Goal: Communication & Community: Answer question/provide support

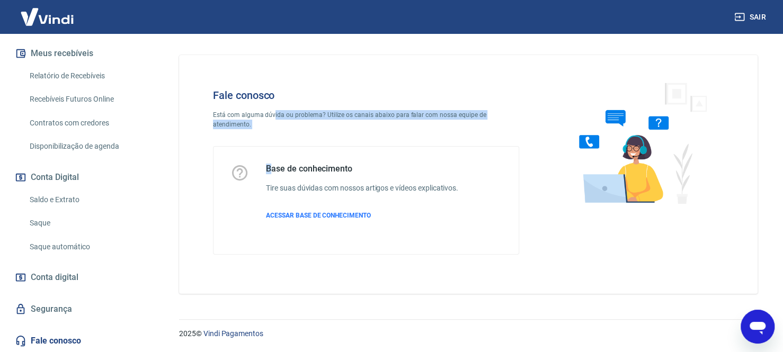
scroll to position [340, 0]
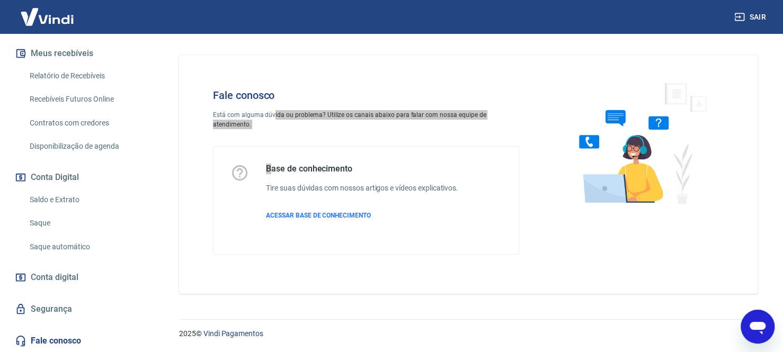
click at [755, 329] on icon "Abrir janela de mensagens" at bounding box center [758, 328] width 16 height 13
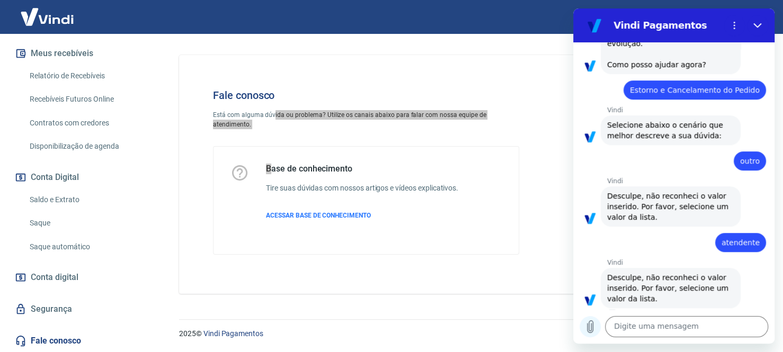
click at [589, 326] on icon "Carregar arquivo" at bounding box center [590, 327] width 13 height 13
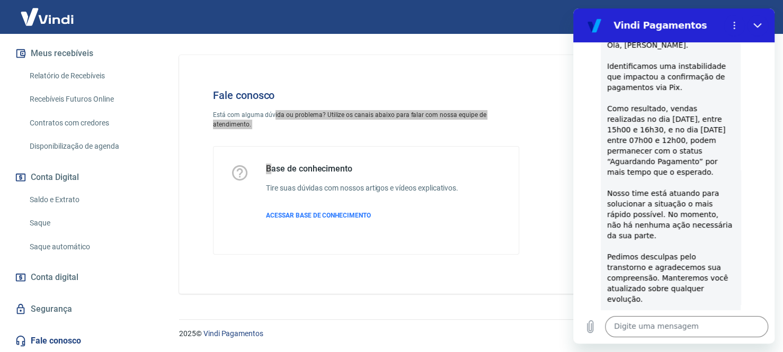
scroll to position [75, 0]
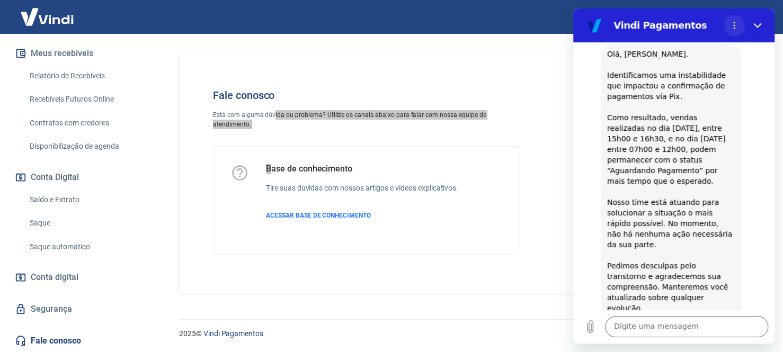
click at [735, 24] on icon "Menu de opções" at bounding box center [734, 25] width 8 height 8
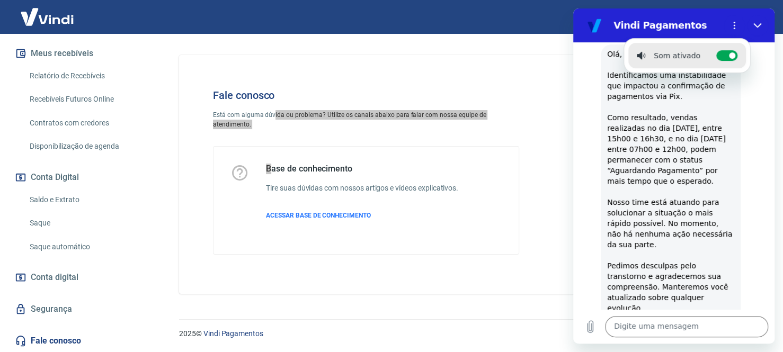
click at [736, 108] on div "Vindi diz: Olá, LETICIA LUNARDON. Identificamos uma instabilidade que impactou …" at bounding box center [678, 191] width 193 height 296
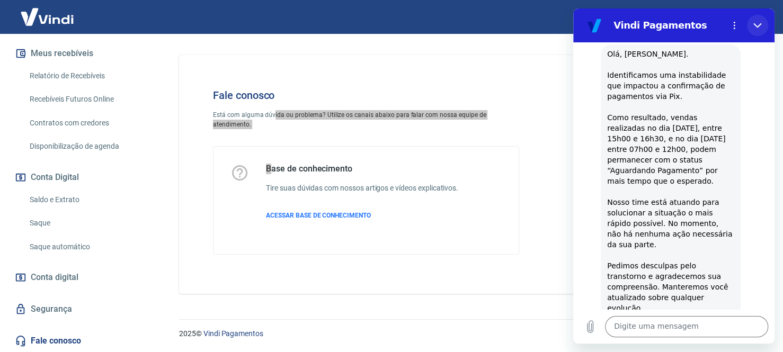
click at [757, 28] on icon "Fechar" at bounding box center [758, 25] width 8 height 8
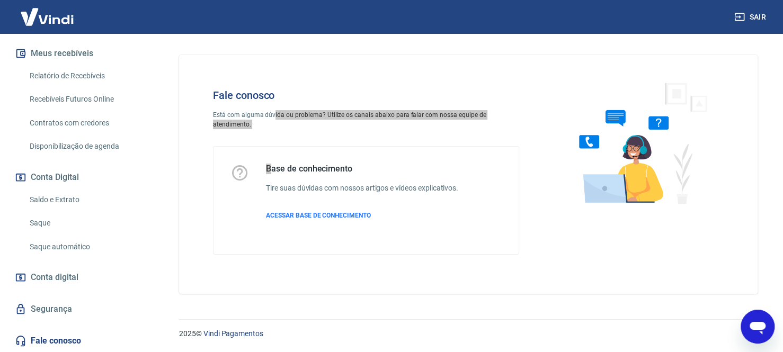
click at [757, 332] on icon "Abrir janela de mensagens" at bounding box center [757, 326] width 19 height 19
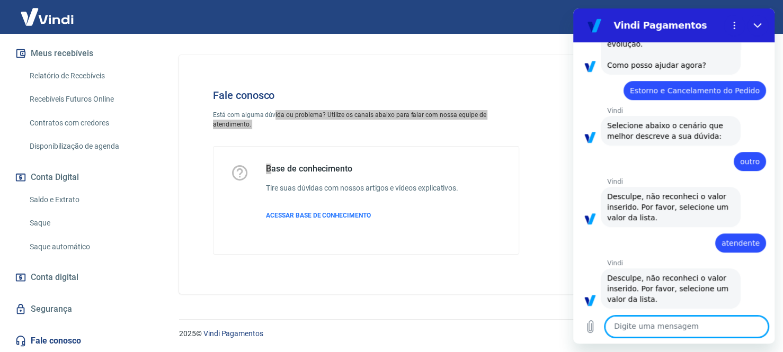
scroll to position [340, 0]
type textarea "NOVO"
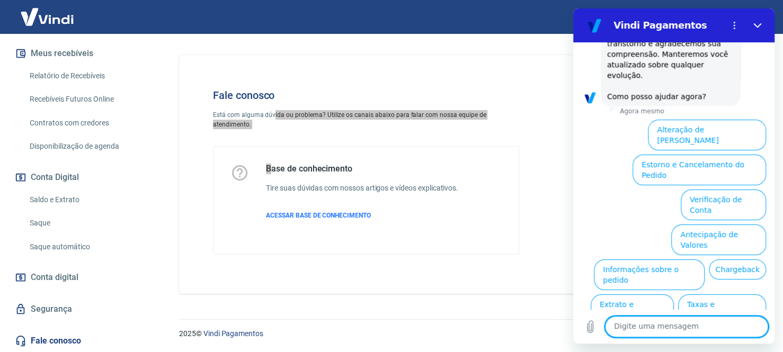
scroll to position [897, 0]
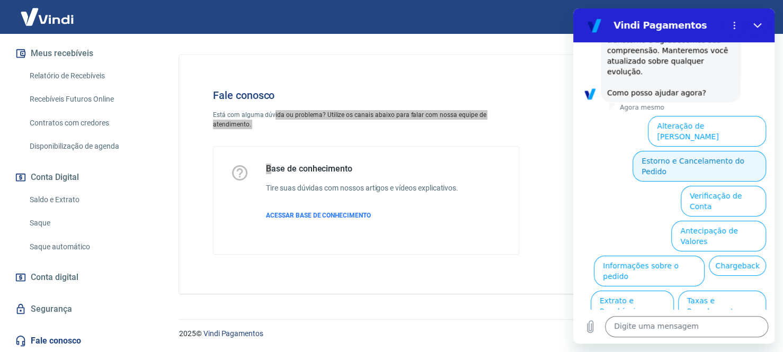
click at [662, 151] on button "Estorno e Cancelamento do Pedido" at bounding box center [700, 166] width 134 height 31
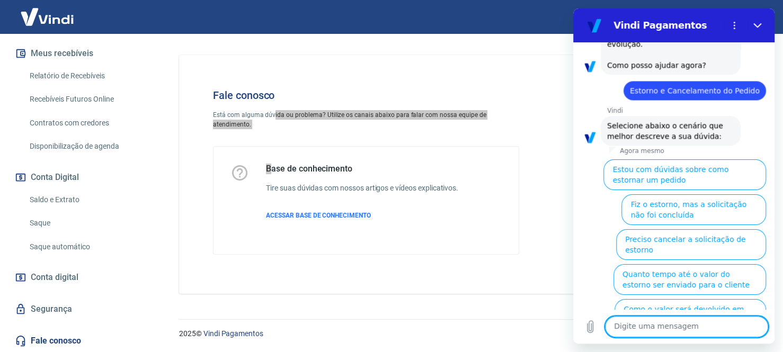
scroll to position [938, 0]
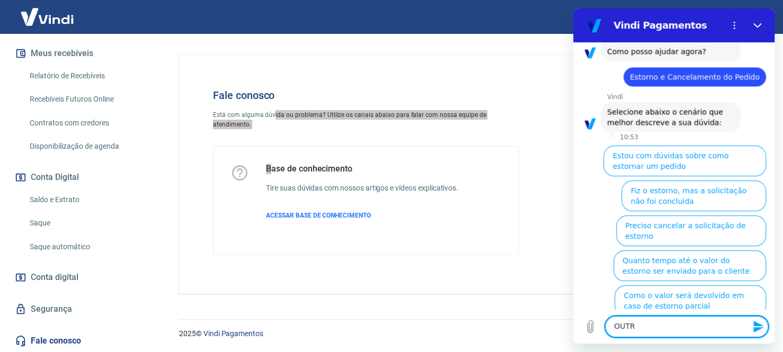
type textarea "OUTRO"
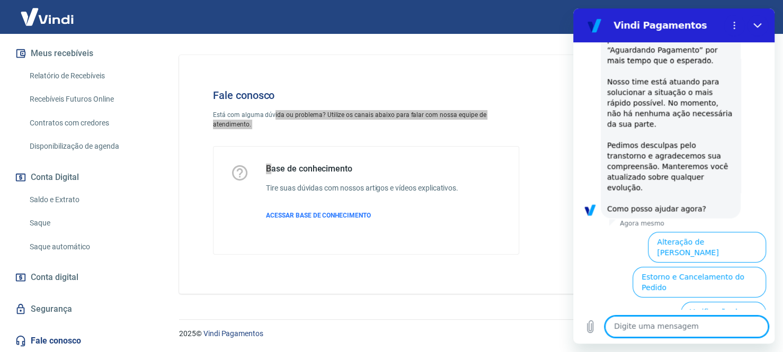
scroll to position [1309, 0]
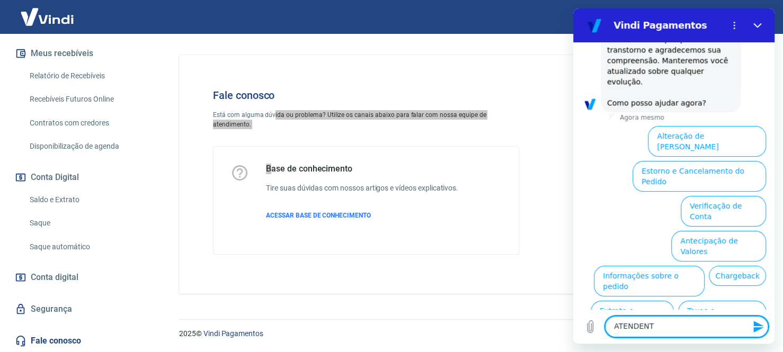
type textarea "ATENDENTE"
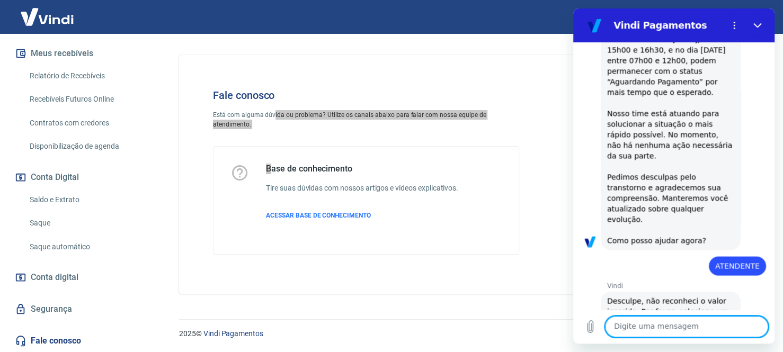
scroll to position [1173, 0]
type textarea "PESSOA"
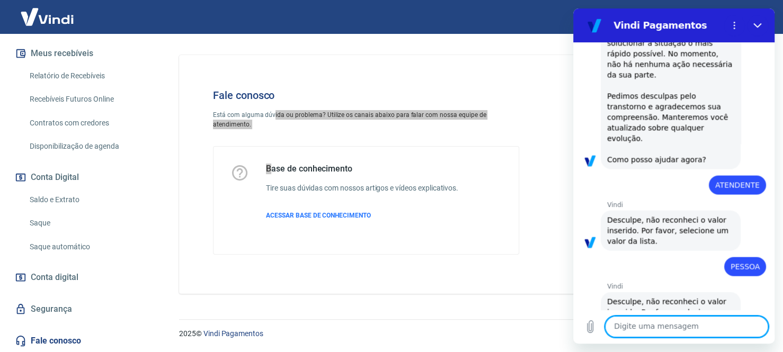
scroll to position [1254, 0]
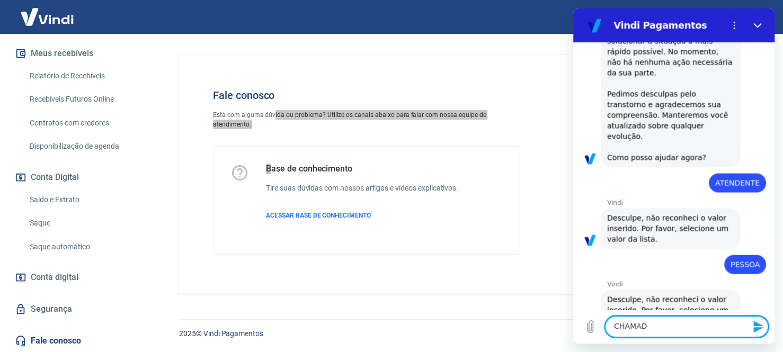
type textarea "CHAMADO"
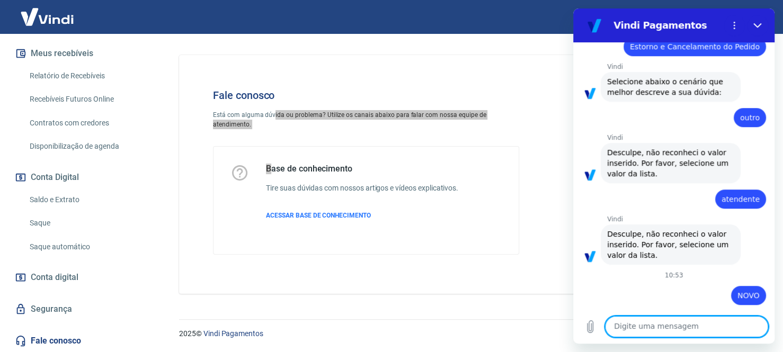
scroll to position [382, 0]
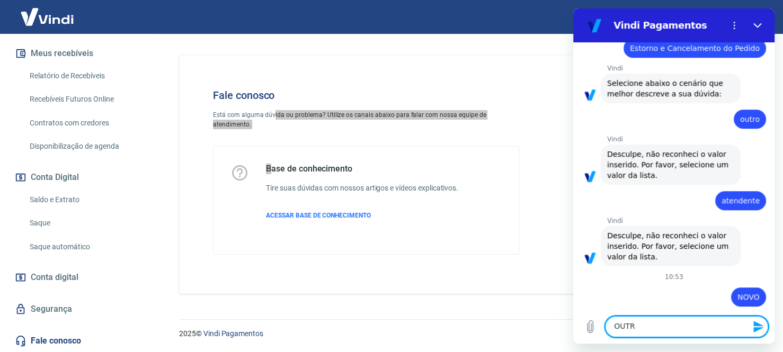
type textarea "OUTRO"
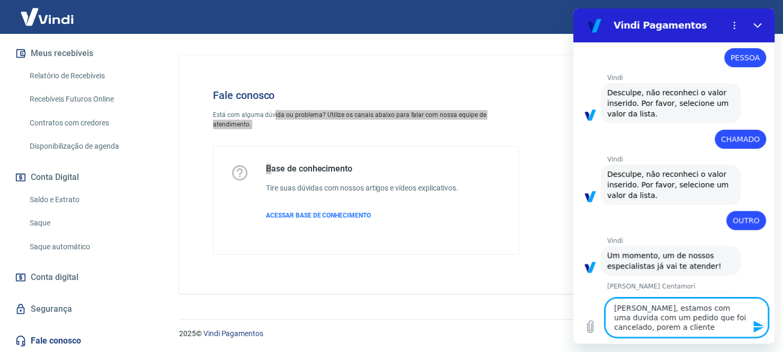
scroll to position [1465, 0]
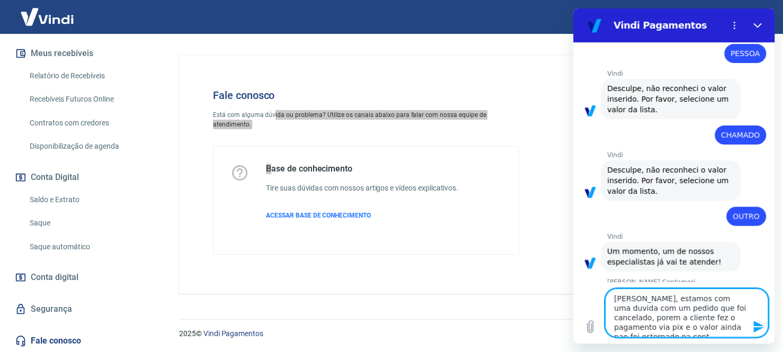
type textarea "Ola, estamos com uma duvida com um pedido que foi cancelado, porem a cliente fe…"
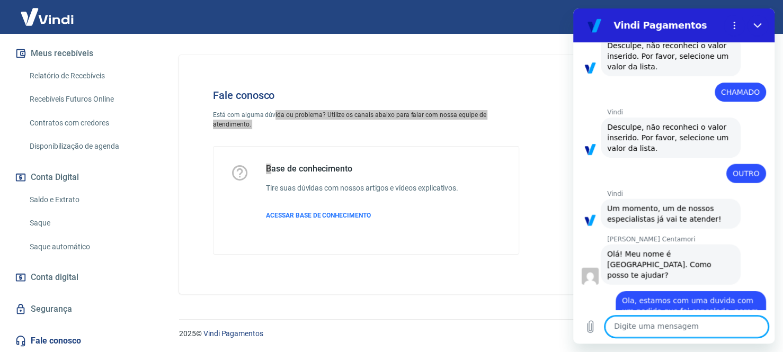
scroll to position [1510, 0]
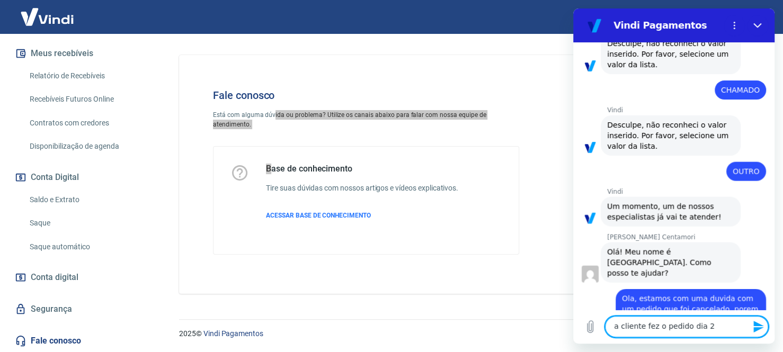
type textarea "a cliente fez o pedido dia 20"
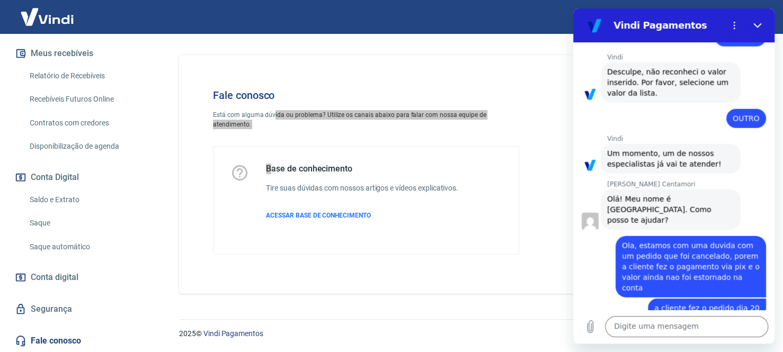
scroll to position [1565, 0]
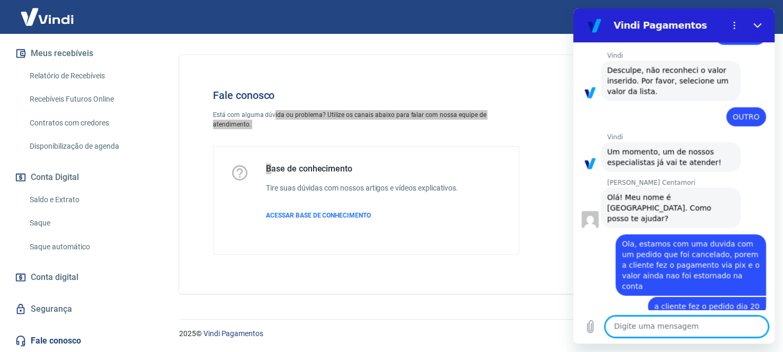
click at [649, 325] on textarea at bounding box center [686, 326] width 163 height 21
type textarea "65001 o numero do pedido"
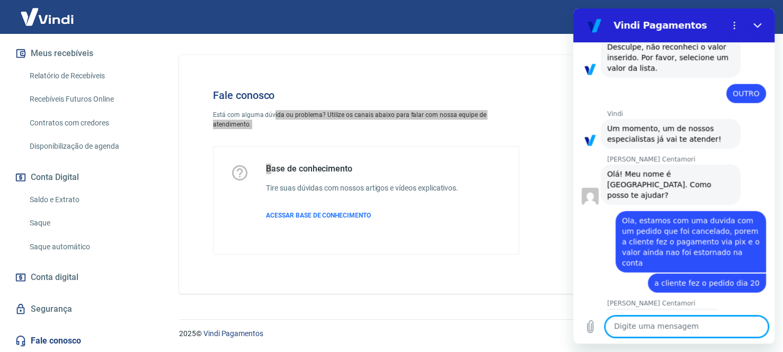
scroll to position [1590, 0]
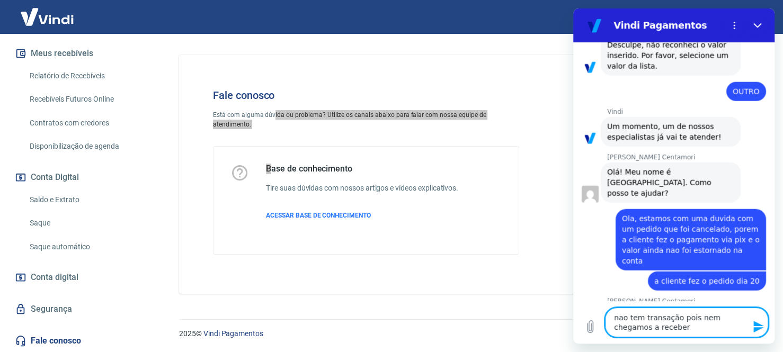
type textarea "nao tem transação pois nem chegamos a receber"
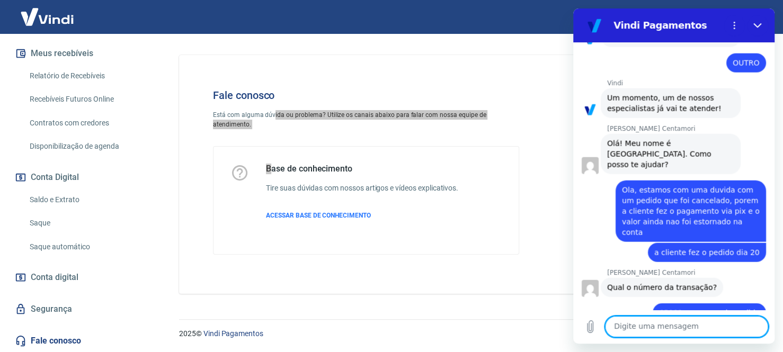
scroll to position [1621, 0]
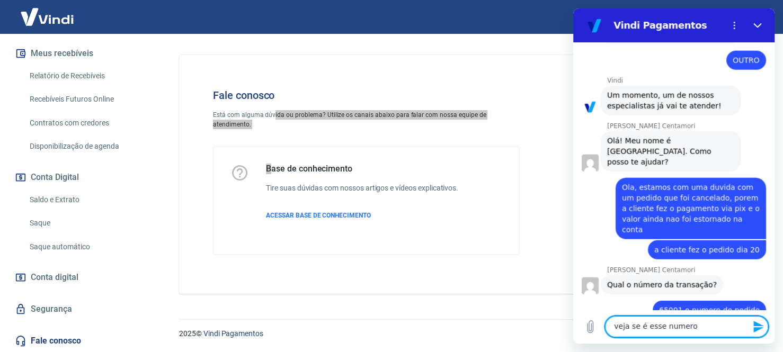
paste textarea "223797418"
type textarea "veja se é esse numero 223797418"
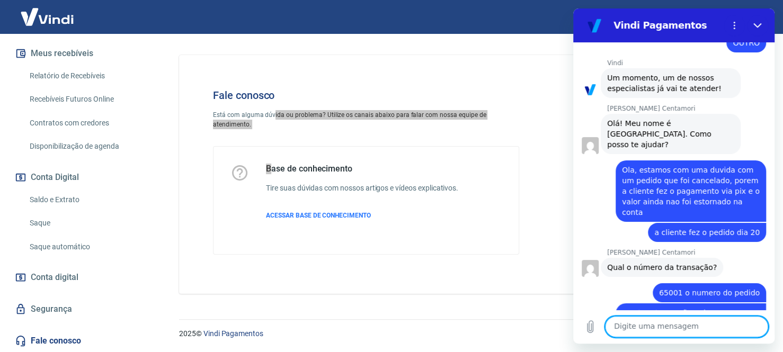
scroll to position [1641, 0]
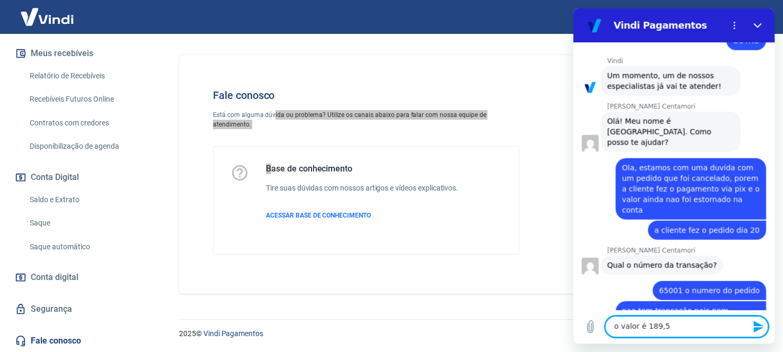
type textarea "o valor é 189,50"
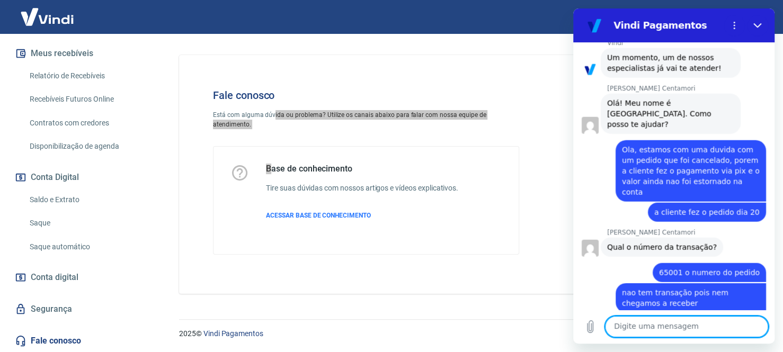
scroll to position [1661, 0]
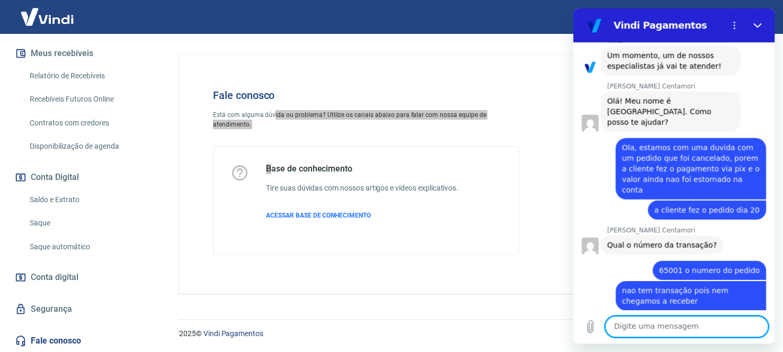
click at [579, 311] on div "diz: veja se é esse numero 223797418" at bounding box center [669, 321] width 193 height 20
click at [655, 327] on textarea at bounding box center [686, 326] width 163 height 21
click at [593, 327] on icon "Carregar arquivo" at bounding box center [591, 327] width 6 height 12
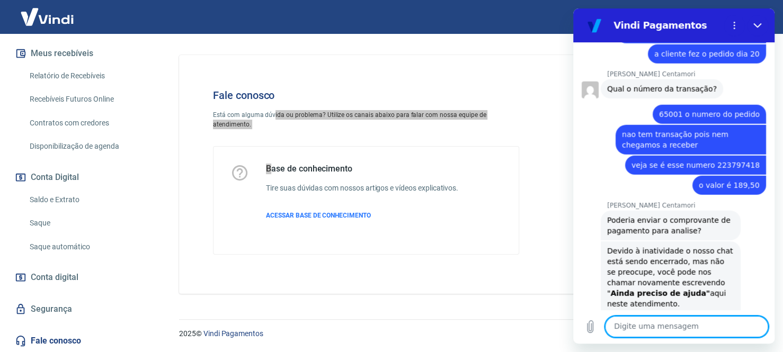
scroll to position [1860, 0]
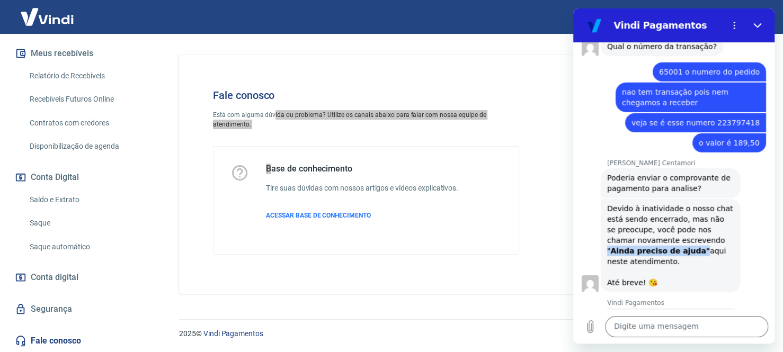
drag, startPoint x: 667, startPoint y: 196, endPoint x: 686, endPoint y: 184, distance: 22.6
click at [686, 203] on div "Devido à inatividade o nosso chat está sendo encerrado, mas não se preocupe, vo…" at bounding box center [670, 245] width 127 height 85
copy div "" Ainda preciso de ajuda""
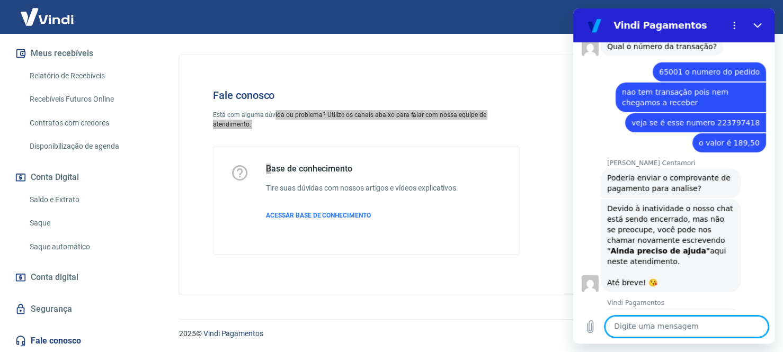
click at [633, 327] on textarea at bounding box center [686, 326] width 163 height 21
paste textarea ""Ainda preciso de ajuda""
type textarea ""Ainda preciso de ajuda""
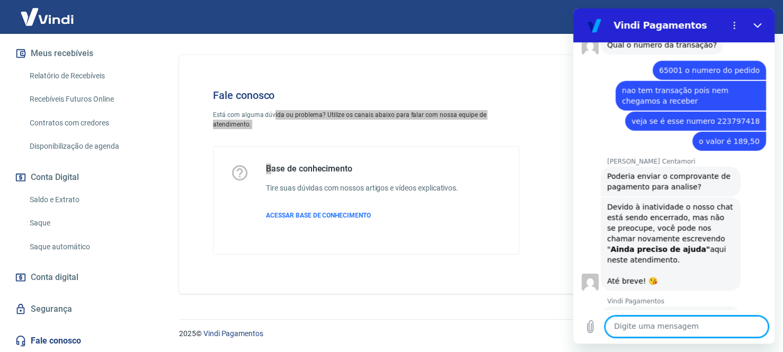
click at [670, 324] on textarea at bounding box center [686, 326] width 163 height 21
paste textarea ""Ainda preciso de ajuda""
click at [614, 330] on textarea ""Ainda preciso de ajuda"" at bounding box center [686, 326] width 163 height 21
click at [701, 326] on textarea "Ainda preciso de ajuda"" at bounding box center [686, 326] width 163 height 21
type textarea "Ainda preciso de ajuda"
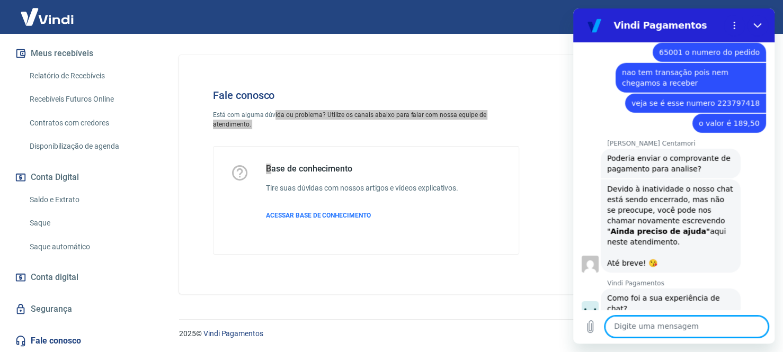
scroll to position [1882, 0]
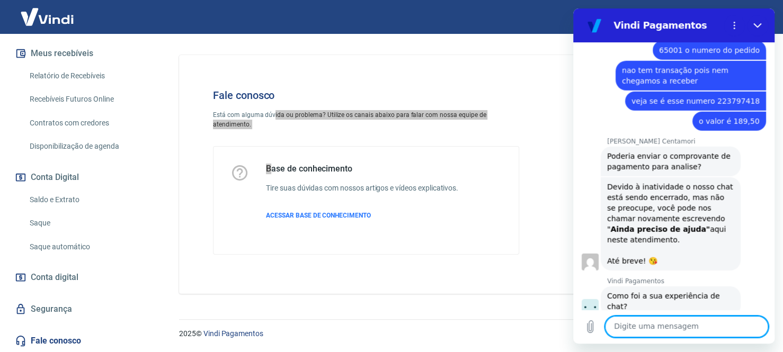
click at [661, 325] on textarea at bounding box center [686, 326] width 163 height 21
drag, startPoint x: 752, startPoint y: 290, endPoint x: 671, endPoint y: 286, distance: 81.2
click at [671, 343] on div "diz: Ainda preciso de ajuda" at bounding box center [718, 352] width 98 height 19
copy span "Ainda preciso de ajuda"
click at [633, 342] on div "diz: Ainda preciso de ajuda" at bounding box center [669, 352] width 193 height 20
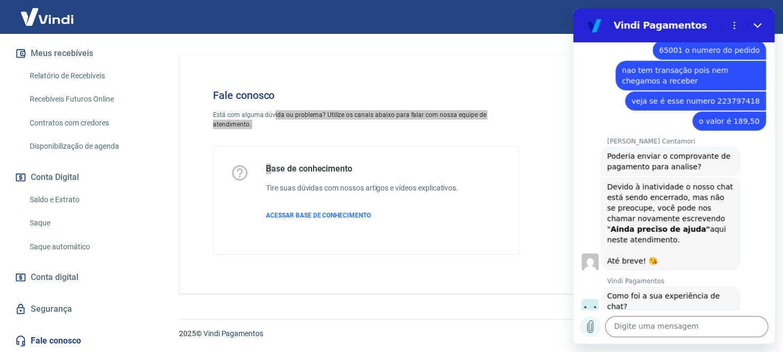
click at [587, 322] on icon "Carregar arquivo" at bounding box center [590, 327] width 13 height 13
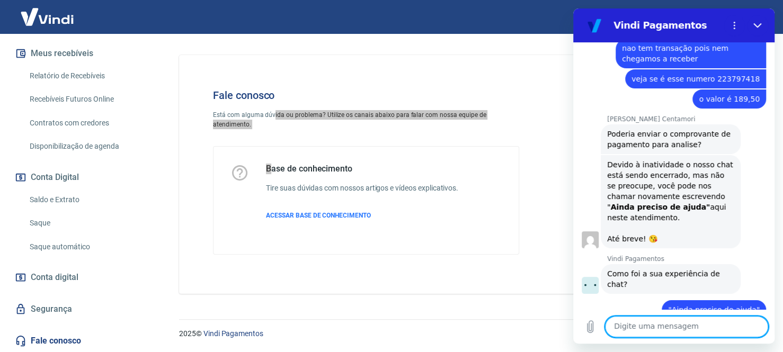
scroll to position [1906, 0]
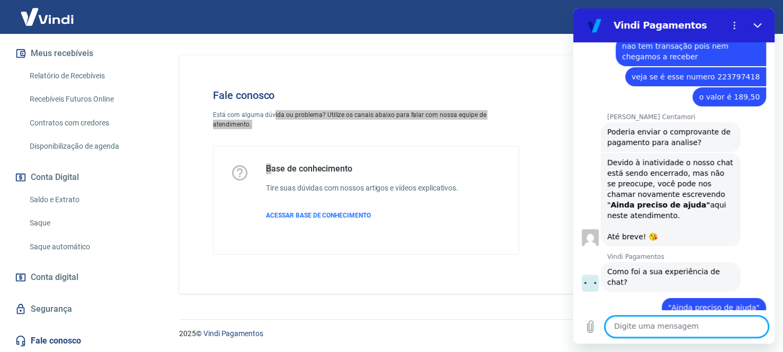
click at [607, 292] on div "diz: "Ainda preciso de ajuda"" at bounding box center [669, 304] width 193 height 25
click at [692, 326] on textarea at bounding box center [686, 326] width 163 height 21
click at [643, 330] on textarea at bounding box center [686, 326] width 163 height 21
type textarea "OI"
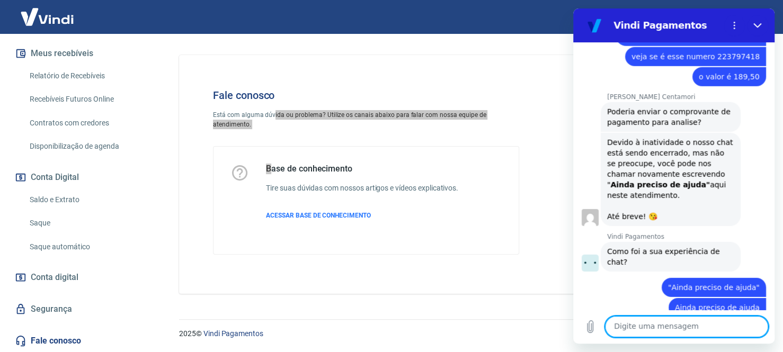
scroll to position [1928, 0]
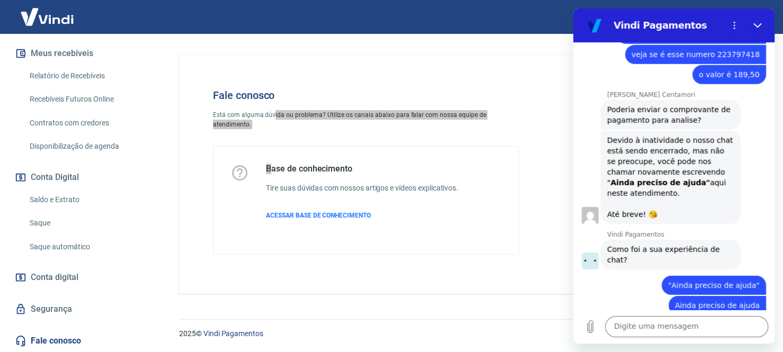
click at [745, 348] on span "OI" at bounding box center [749, 352] width 8 height 8
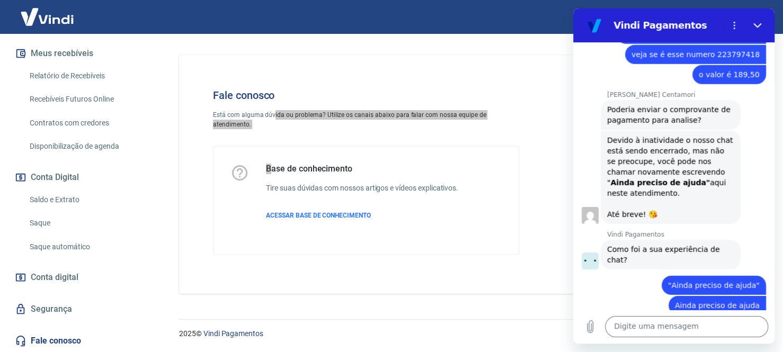
click at [751, 343] on div "diz: OI" at bounding box center [753, 352] width 28 height 19
click at [700, 342] on div "diz: OI" at bounding box center [669, 352] width 193 height 20
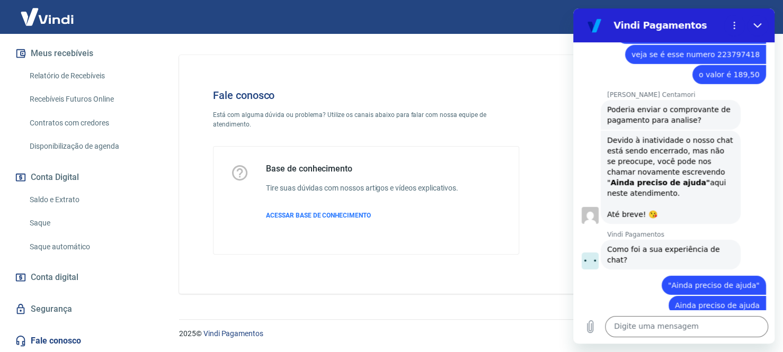
click at [330, 265] on div "Fale conosco Está com alguma dúvida ou problema? Utilize os canais abaixo para …" at bounding box center [468, 174] width 579 height 239
click at [733, 22] on icon "Menu de opções" at bounding box center [734, 25] width 8 height 8
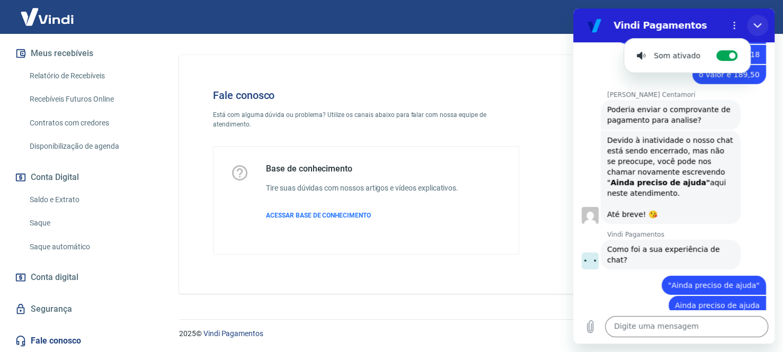
click at [754, 29] on icon "Fechar" at bounding box center [758, 25] width 8 height 8
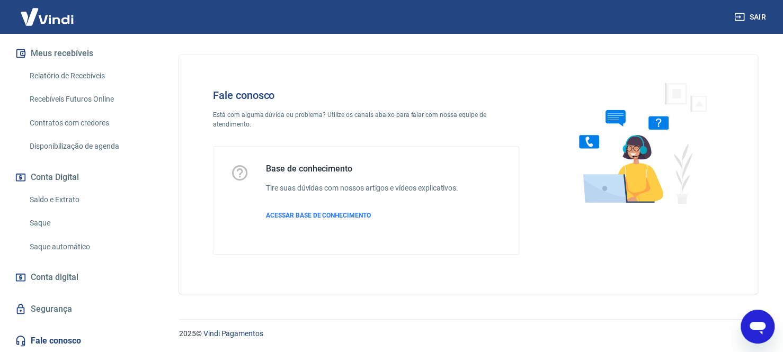
click at [758, 326] on icon "Abrir janela de mensagens" at bounding box center [758, 328] width 16 height 13
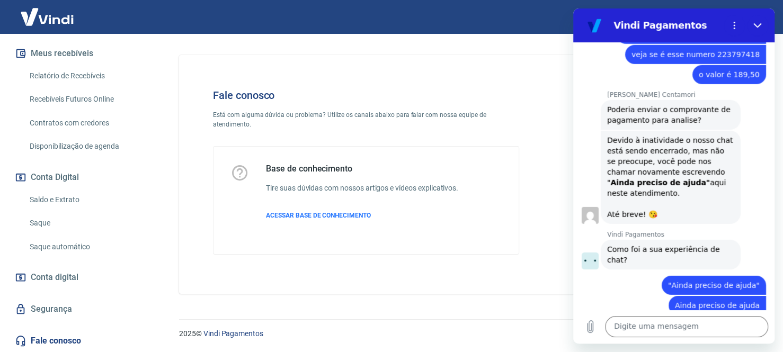
click at [466, 308] on div "2025 © Vindi Pagamentos" at bounding box center [468, 330] width 604 height 46
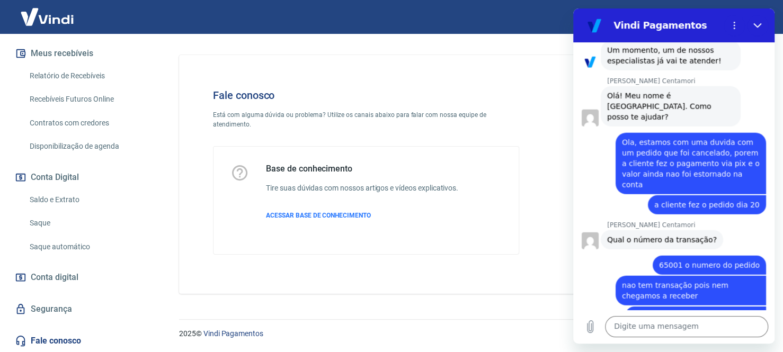
scroll to position [1664, 0]
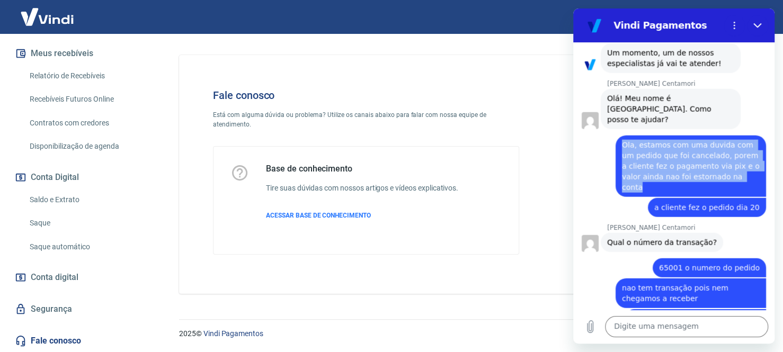
drag, startPoint x: 750, startPoint y: 135, endPoint x: 621, endPoint y: 102, distance: 132.9
click at [621, 136] on div "diz: Ola, estamos com uma duvida com um pedido que foi cancelado, porem a clien…" at bounding box center [691, 166] width 150 height 61
copy span "Ola, estamos com uma duvida com um pedido que foi cancelado, porem a cliente fe…"
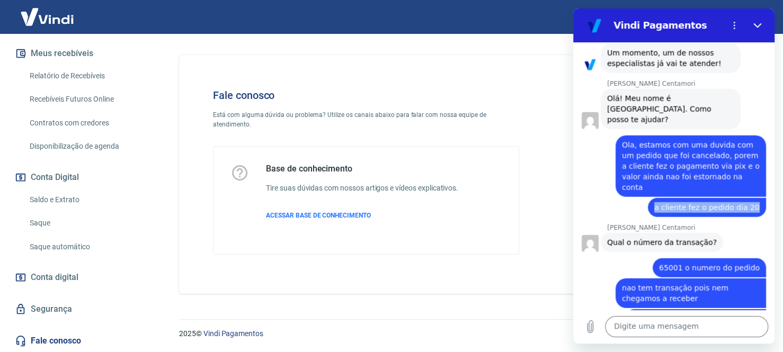
drag, startPoint x: 659, startPoint y: 154, endPoint x: 763, endPoint y: 156, distance: 103.3
click at [763, 156] on div "09:59 diz: Estou com um cliente que nao recebeu o estorno de uma compra cancela…" at bounding box center [673, 176] width 201 height 268
copy span "a cliente fez o pedido dia 20"
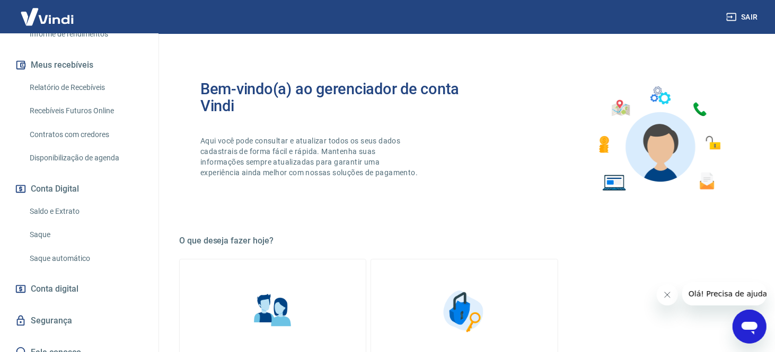
scroll to position [224, 0]
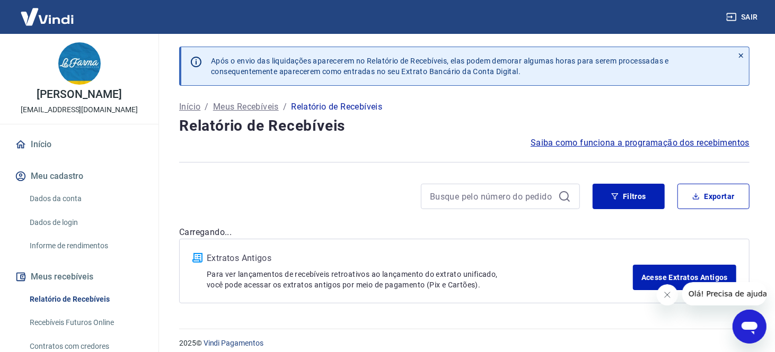
click at [752, 333] on icon "Abrir janela de mensagens" at bounding box center [749, 328] width 16 height 13
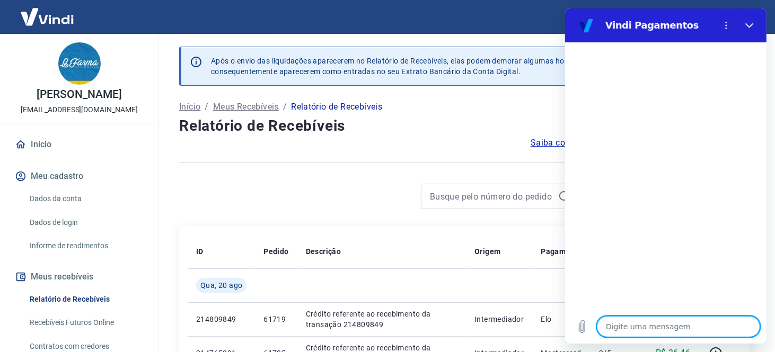
type textarea "x"
click at [655, 325] on textarea at bounding box center [677, 326] width 163 height 21
type textarea "O"
type textarea "x"
type textarea "OL"
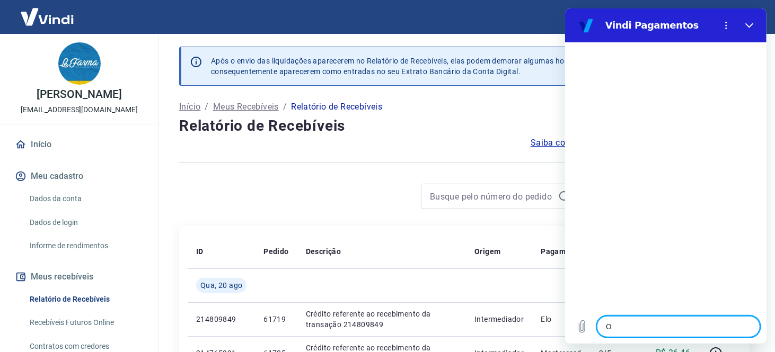
type textarea "x"
type textarea "O"
type textarea "x"
type textarea "Ol"
type textarea "x"
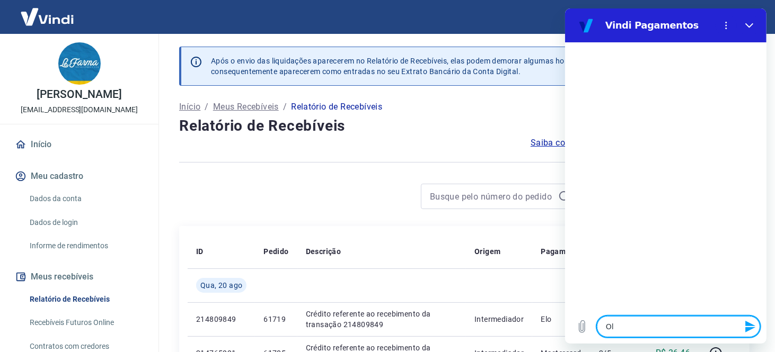
type textarea "Ola"
type textarea "x"
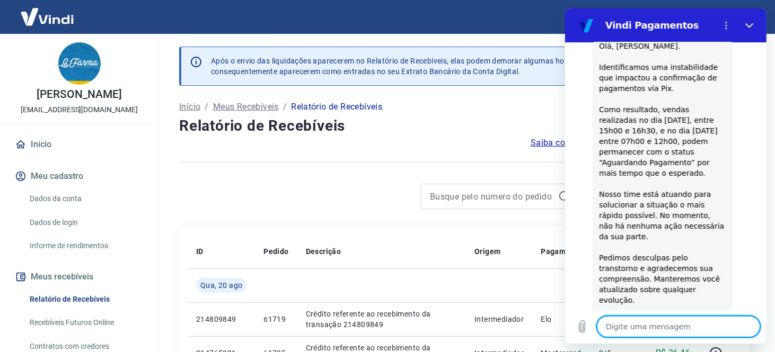
type textarea "x"
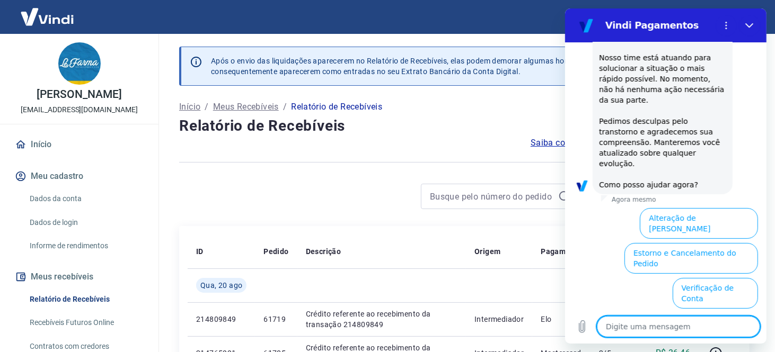
scroll to position [293, 0]
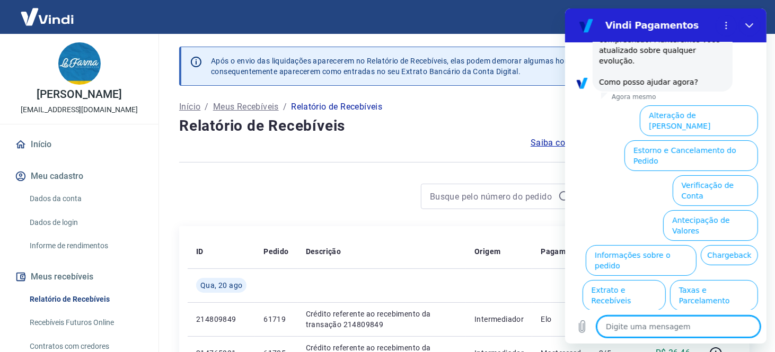
type textarea "a"
type textarea "x"
type textarea "at"
type textarea "x"
type textarea "ate"
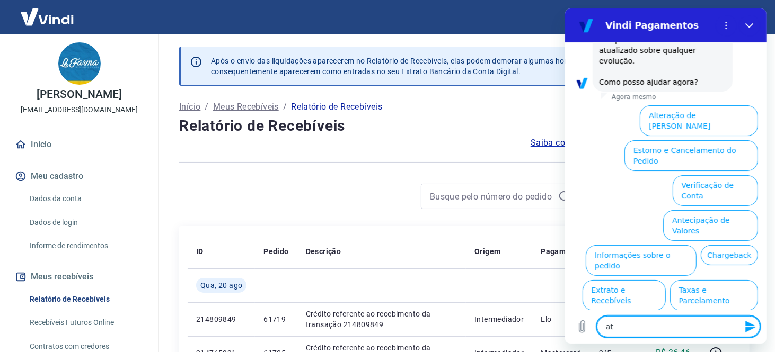
type textarea "x"
type textarea "aten"
type textarea "x"
type textarea "atend"
type textarea "x"
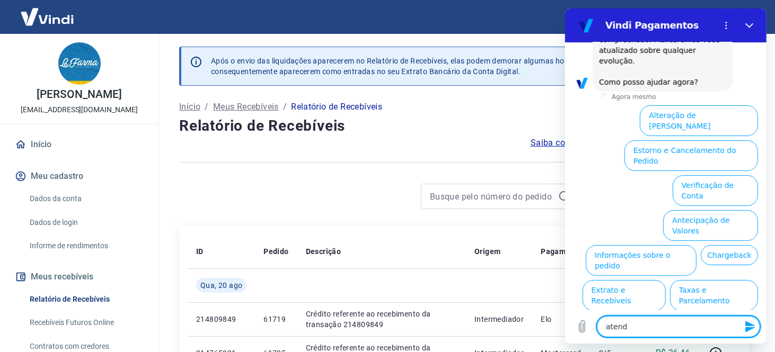
type textarea "atende"
type textarea "x"
type textarea "atenden"
type textarea "x"
type textarea "atendent"
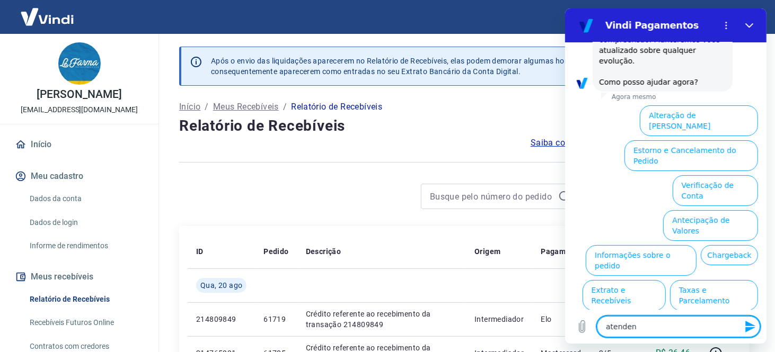
type textarea "x"
type textarea "atendente"
type textarea "x"
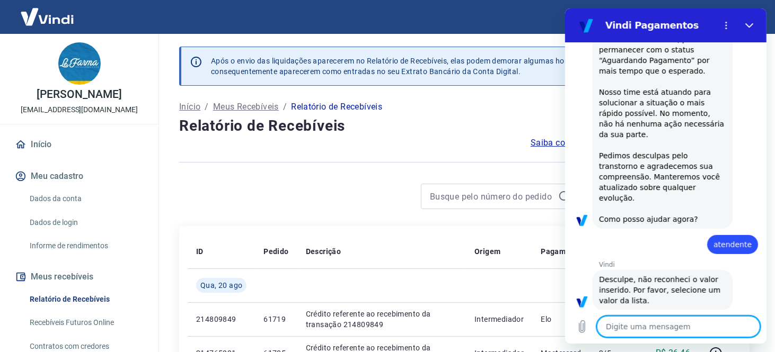
scroll to position [158, 0]
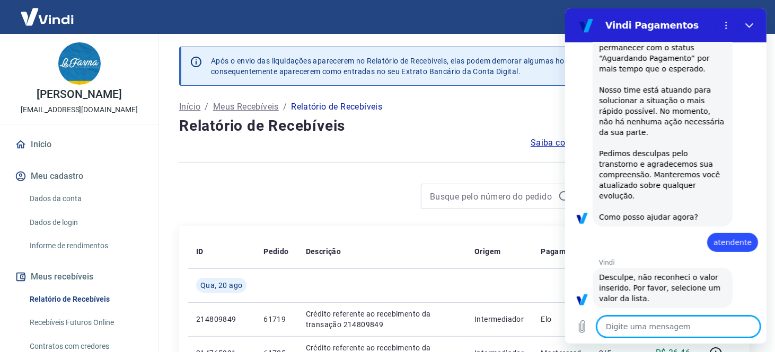
type textarea "x"
click at [654, 322] on textarea at bounding box center [677, 326] width 163 height 21
type textarea "P"
type textarea "x"
type textarea "Pe"
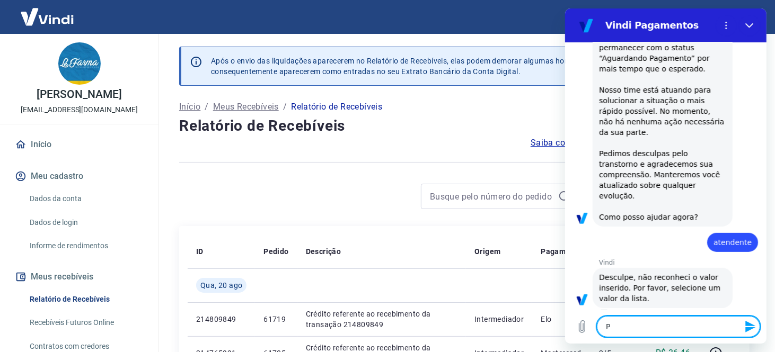
type textarea "x"
type textarea "Pes"
type textarea "x"
type textarea "Pess"
type textarea "x"
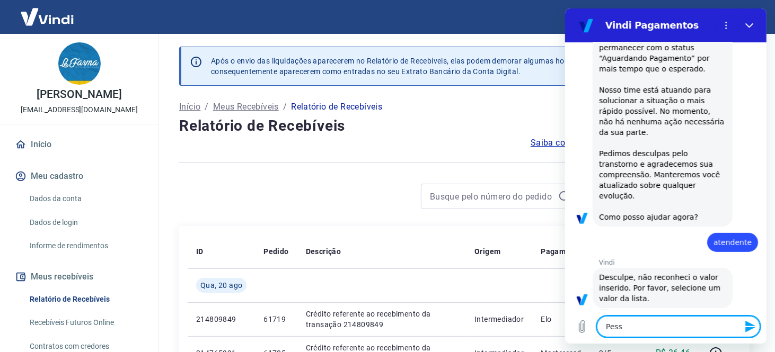
type textarea "Pessa"
type textarea "x"
type textarea "Pess"
type textarea "x"
type textarea "Pes"
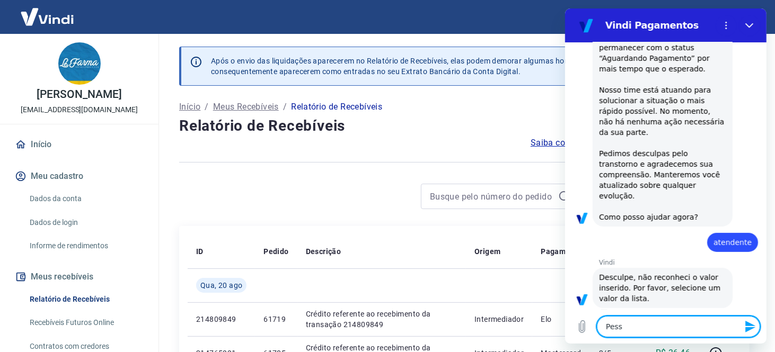
type textarea "x"
type textarea "Pe"
type textarea "x"
type textarea "P"
type textarea "x"
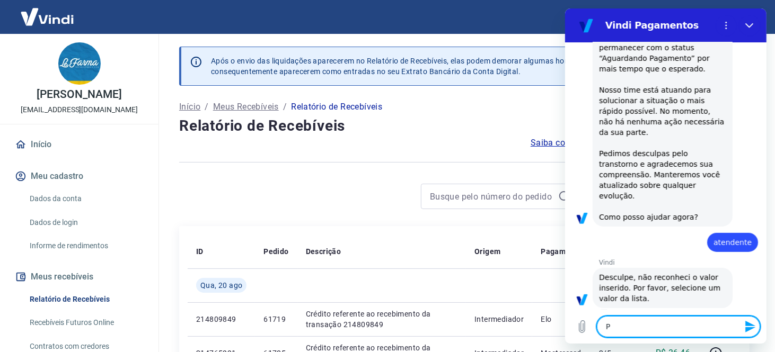
type textarea "x"
type textarea "A"
type textarea "x"
type textarea "At"
type textarea "x"
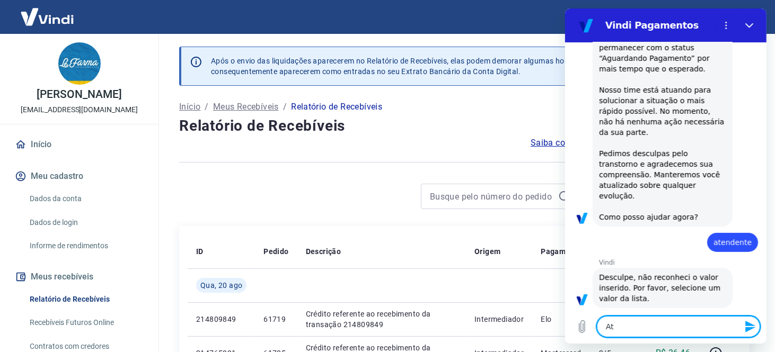
type textarea "Ate"
type textarea "x"
type textarea "Aten"
type textarea "x"
type textarea "Atend"
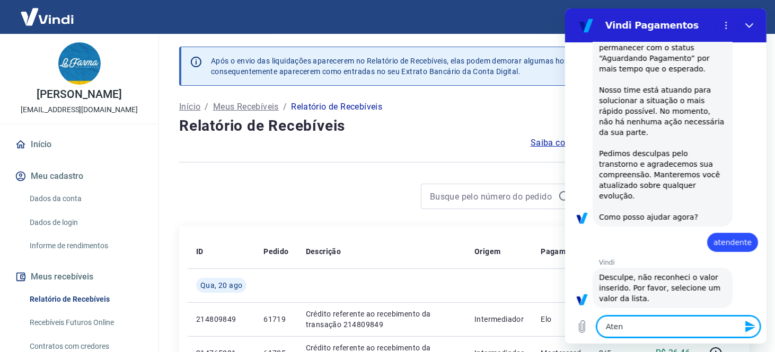
type textarea "x"
type textarea "Atende"
type textarea "x"
type textarea "Atenden"
type textarea "x"
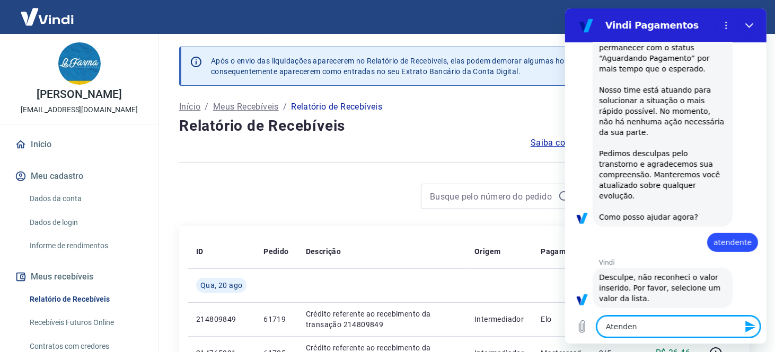
type textarea "Atendent"
type textarea "x"
type textarea "Atendente"
type textarea "x"
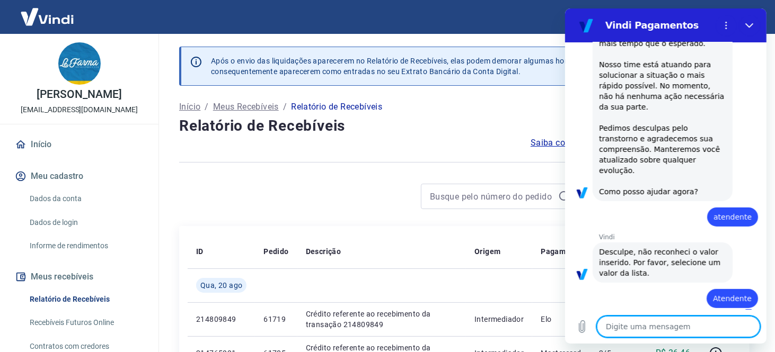
type textarea "x"
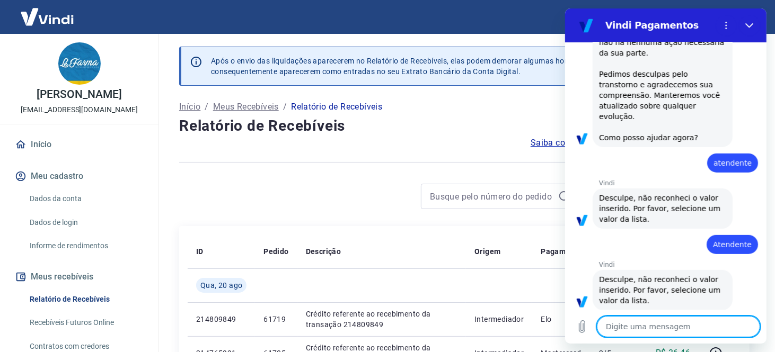
scroll to position [240, 0]
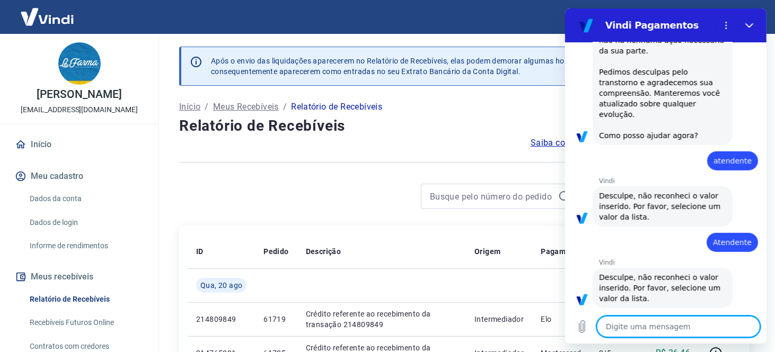
type textarea "A"
type textarea "x"
type textarea "At"
type textarea "x"
type textarea "Ate"
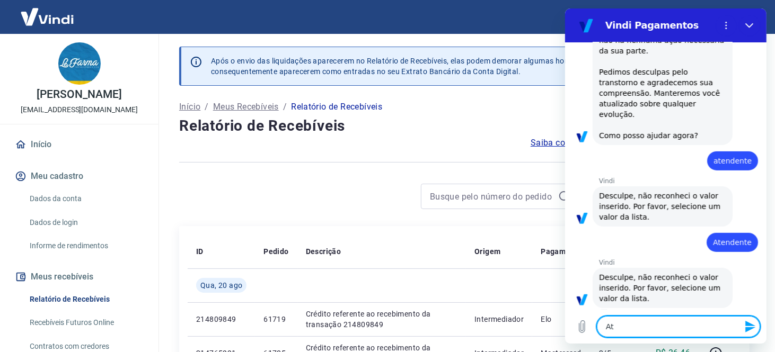
type textarea "x"
type textarea "Aten"
type textarea "x"
type textarea "Atend"
type textarea "x"
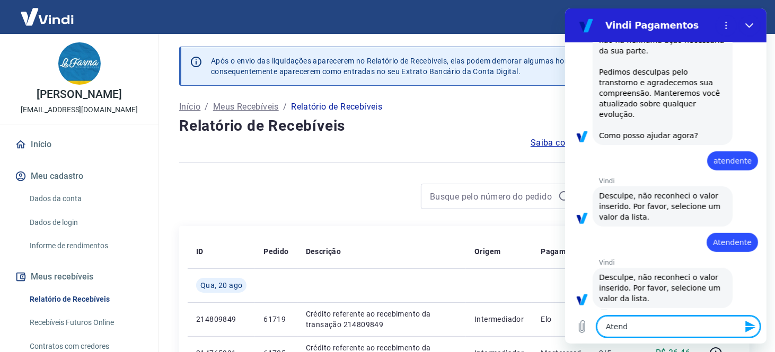
type textarea "Atende"
type textarea "x"
type textarea "Atenden"
type textarea "x"
type textarea "Atendent"
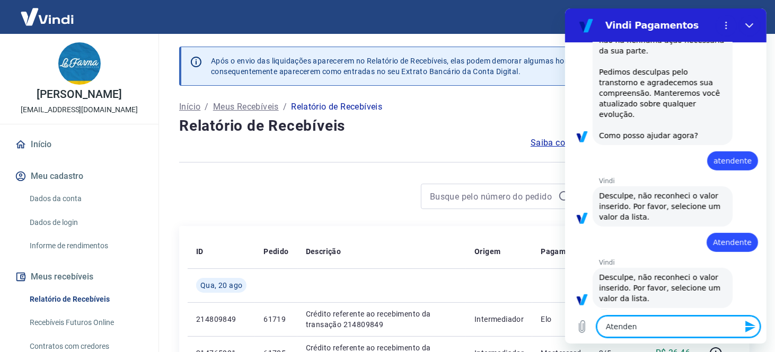
type textarea "x"
type textarea "Atendente"
type textarea "x"
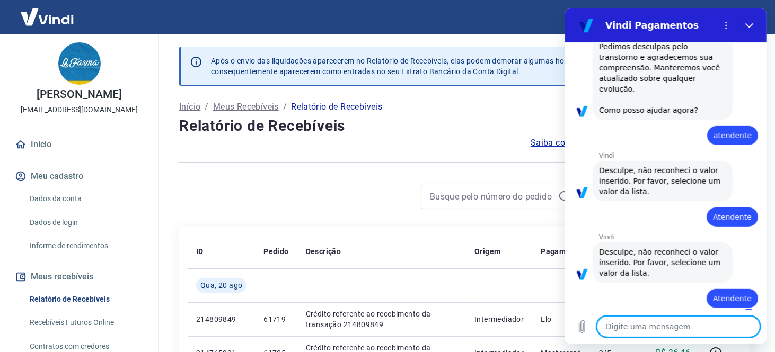
type textarea "x"
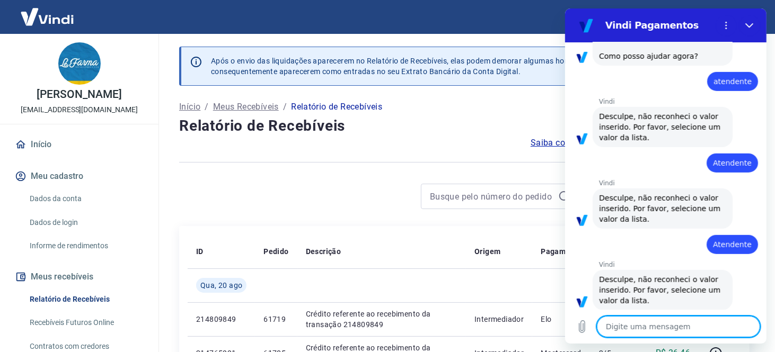
scroll to position [321, 0]
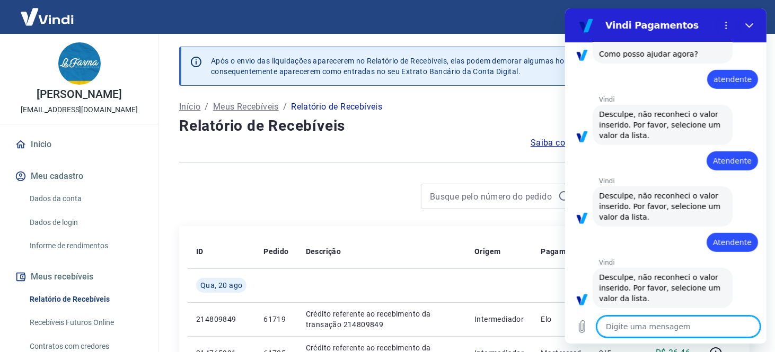
type textarea "O"
type textarea "x"
type textarea "Ou"
type textarea "x"
type textarea "Out"
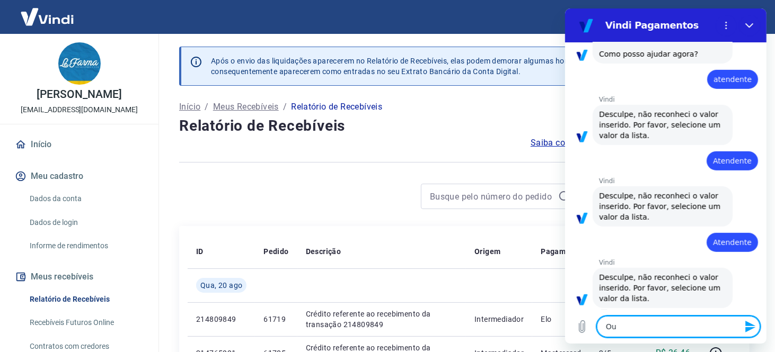
type textarea "x"
type textarea "Outr"
type textarea "x"
type textarea "Outro"
type textarea "x"
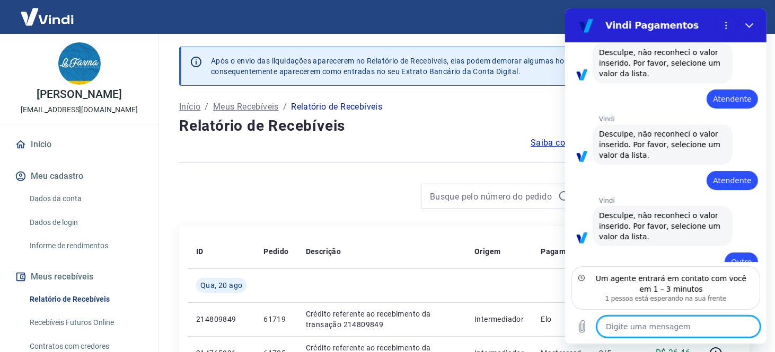
scroll to position [431, 0]
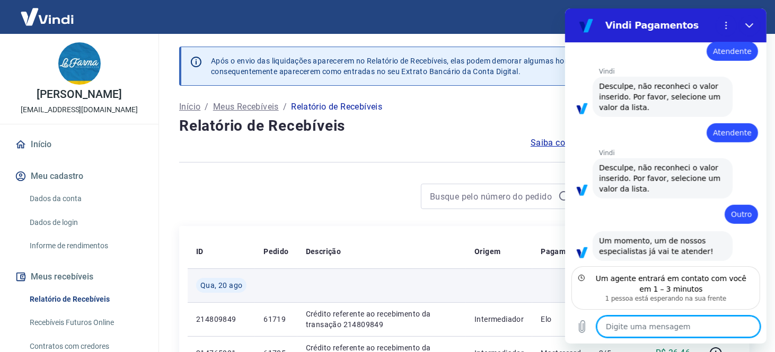
type textarea "x"
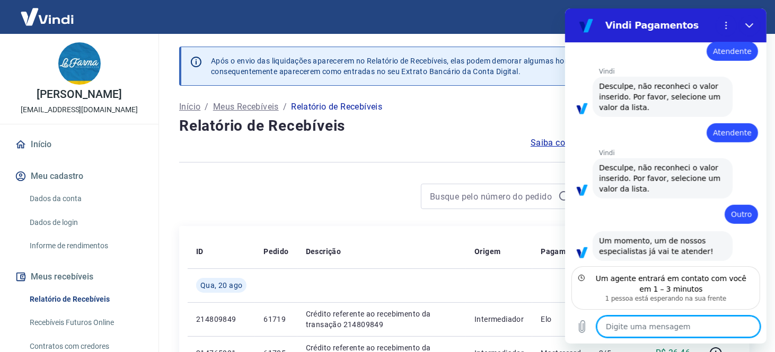
click at [636, 325] on textarea at bounding box center [677, 326] width 163 height 21
paste textarea "Ola, estamos com uma duvida com um pedido que foi cancelado, porem a cliente fe…"
type textarea "Ola, estamos com uma duvida com um pedido que foi cancelado, porem a cliente fe…"
type textarea "x"
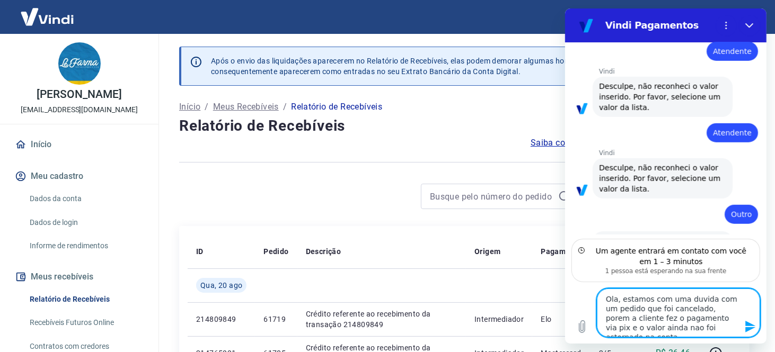
type textarea "Ola, estamos com uma duvida com um pedido que foi cancelado, porem a cliente fe…"
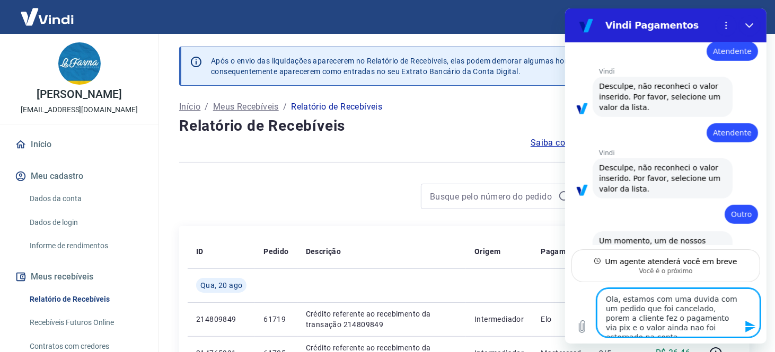
scroll to position [448, 0]
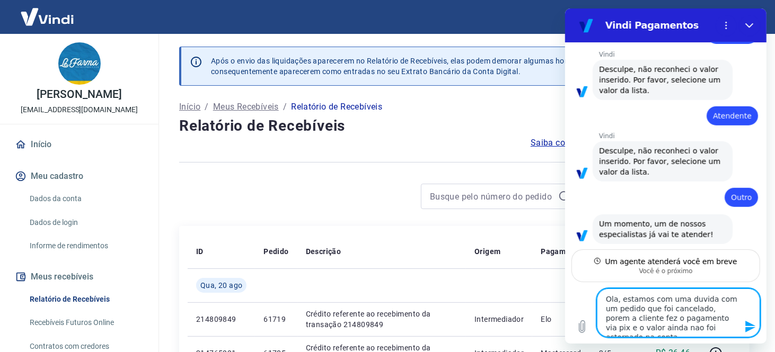
type textarea "x"
click at [717, 325] on textarea "Ola, estamos com uma duvida com um pedido que foi cancelado, porem a cliente fe…" at bounding box center [677, 313] width 163 height 49
type textarea "Ola, estamos com uma duvida com um pedido que foi cancelado, porem a cliente fe…"
type textarea "x"
type textarea "Ola, estamos com uma duvida com um pedido que foi cancelado, porem a cliente fe…"
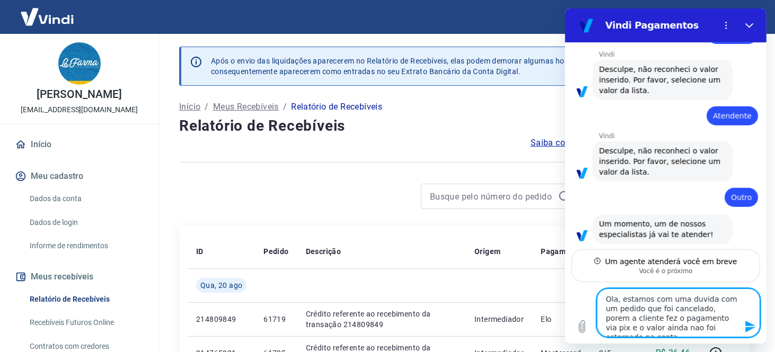
type textarea "x"
type textarea "Ola, estamos com uma duvida com um pedido que foi cancelado, porem a cliente fe…"
type textarea "x"
type textarea "Ola, estamos com uma duvida com um pedido que foi cancelado, porem a cliente fe…"
type textarea "x"
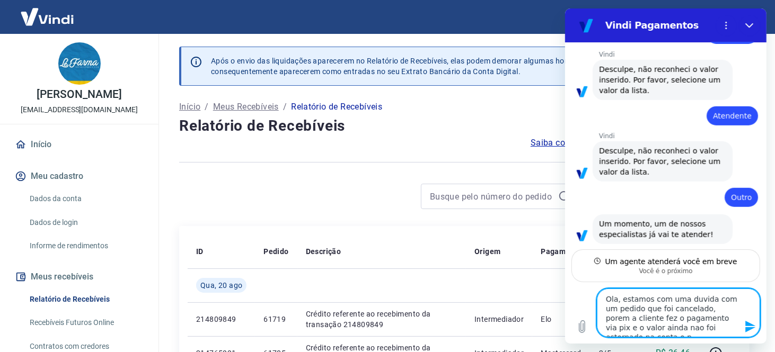
type textarea "Ola, estamos com uma duvida com um pedido que foi cancelado, porem a cliente fe…"
type textarea "x"
type textarea "Ola, estamos com uma duvida com um pedido que foi cancelado, porem a cliente fe…"
type textarea "x"
type textarea "Ola, estamos com uma duvida com um pedido que foi cancelado, porem a cliente fe…"
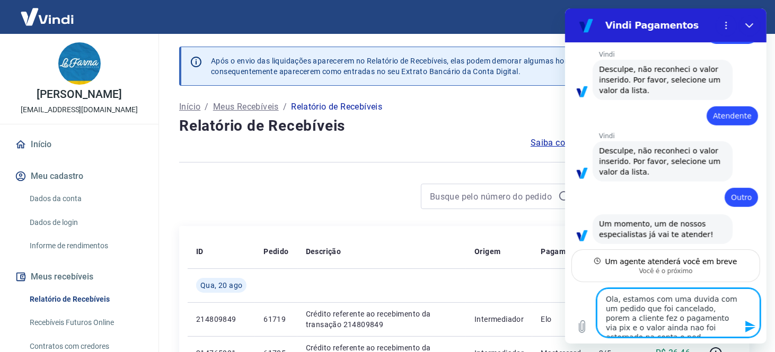
type textarea "x"
type textarea "Ola, estamos com uma duvida com um pedido que foi cancelado, porem a cliente fe…"
type textarea "x"
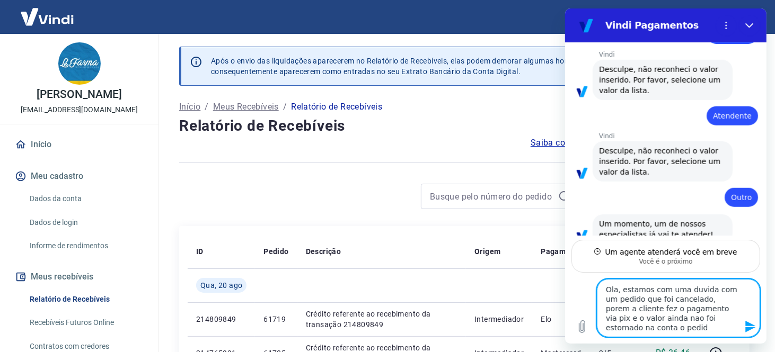
type textarea "Ola, estamos com uma duvida com um pedido que foi cancelado, porem a cliente fe…"
type textarea "x"
type textarea "Ola, estamos com uma duvida com um pedido que foi cancelado, porem a cliente fe…"
type textarea "x"
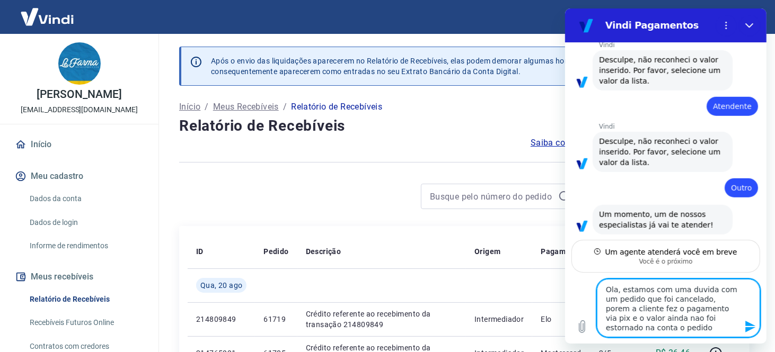
type textarea "Ola, estamos com uma duvida com um pedido que foi cancelado, porem a cliente fe…"
type textarea "x"
type textarea "Ola, estamos com uma duvida com um pedido que foi cancelado, porem a cliente fe…"
type textarea "x"
type textarea "Ola, estamos com uma duvida com um pedido que foi cancelado, porem a cliente fe…"
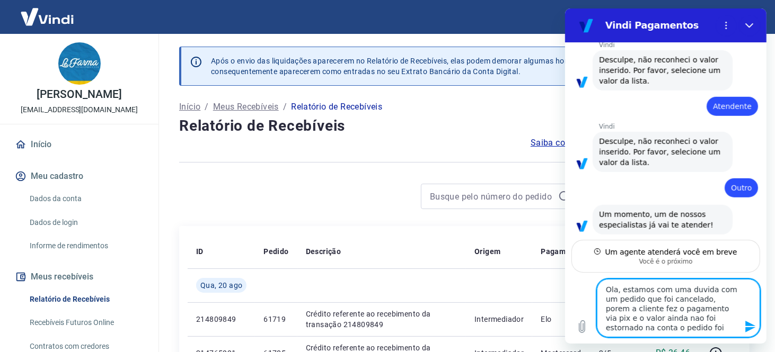
type textarea "x"
type textarea "Ola, estamos com uma duvida com um pedido que foi cancelado, porem a cliente fe…"
type textarea "x"
type textarea "Ola, estamos com uma duvida com um pedido que foi cancelado, porem a cliente fe…"
type textarea "x"
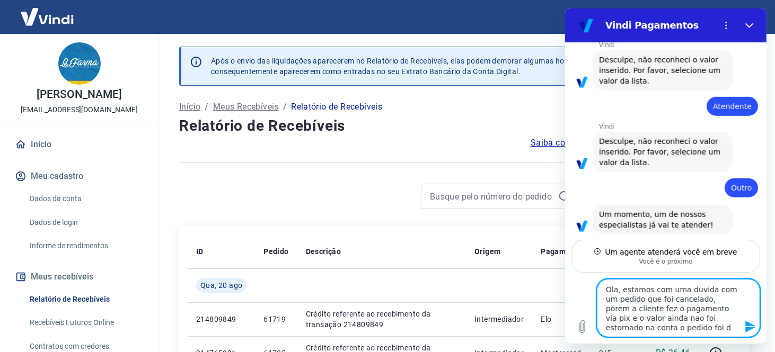
type textarea "Ola, estamos com uma duvida com um pedido que foi cancelado, porem a cliente fe…"
type textarea "x"
type textarea "Ola, estamos com uma duvida com um pedido que foi cancelado, porem a cliente fe…"
type textarea "x"
type textarea "Ola, estamos com uma duvida com um pedido que foi cancelado, porem a cliente fe…"
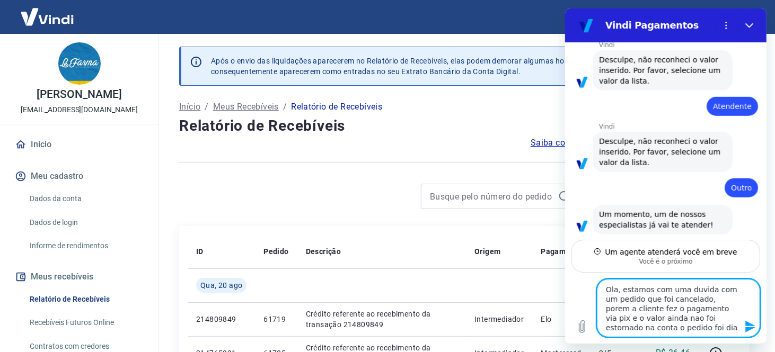
type textarea "x"
type textarea "Ola, estamos com uma duvida com um pedido que foi cancelado, porem a cliente fe…"
type textarea "x"
type textarea "Ola, estamos com uma duvida com um pedido que foi cancelado, porem a cliente fe…"
type textarea "x"
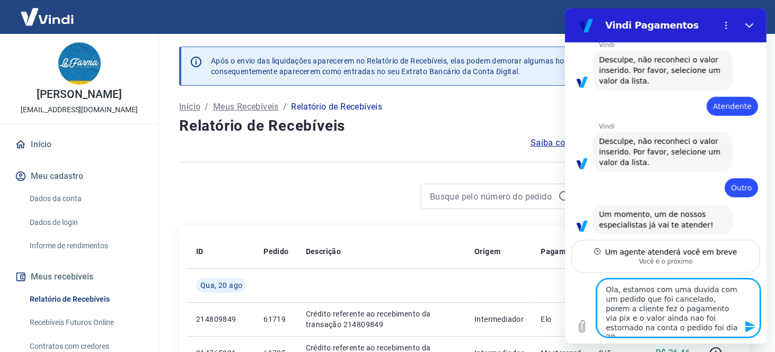
type textarea "Ola, estamos com uma duvida com um pedido que foi cancelado, porem a cliente fe…"
type textarea "x"
type textarea "Ola, estamos com uma duvida com um pedido que foi cancelado, porem a cliente fe…"
type textarea "x"
type textarea "Ola, estamos com uma duvida com um pedido que foi cancelado, porem a cliente fe…"
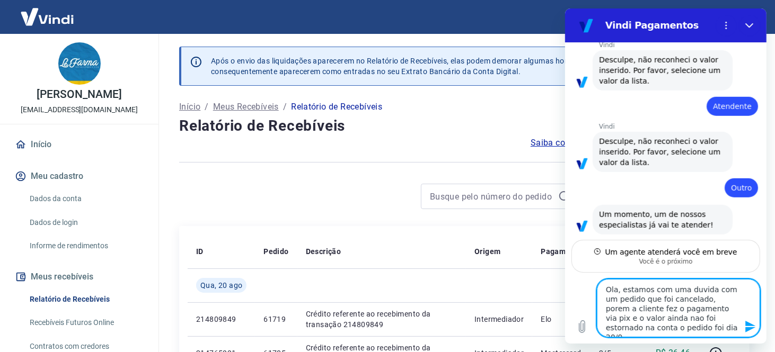
type textarea "x"
type textarea "Ola, estamos com uma duvida com um pedido que foi cancelado, porem a cliente fe…"
type textarea "x"
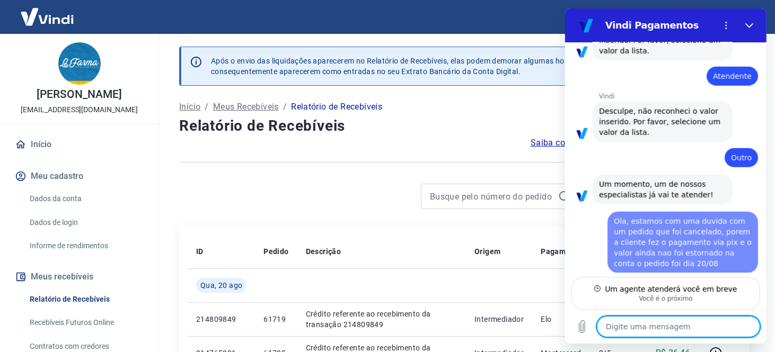
type textarea "x"
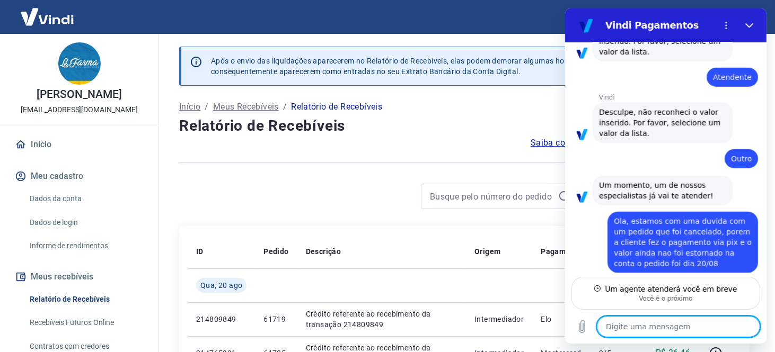
scroll to position [489, 0]
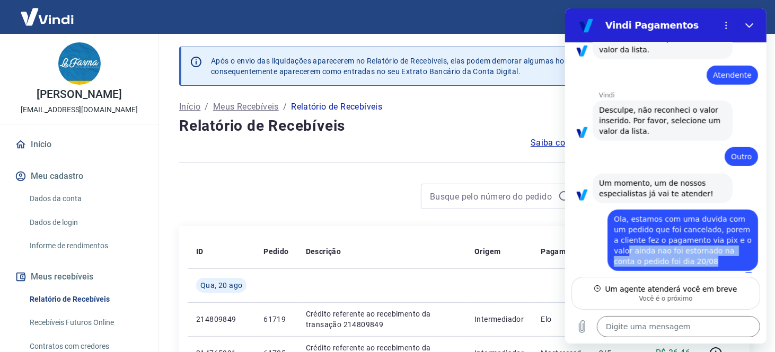
drag, startPoint x: 690, startPoint y: 250, endPoint x: 627, endPoint y: 243, distance: 63.4
click at [627, 243] on div "diz: Ola, estamos com uma duvida com um pedido que foi cancelado, porem a clien…" at bounding box center [682, 240] width 150 height 61
click at [641, 327] on textarea at bounding box center [677, 326] width 163 height 21
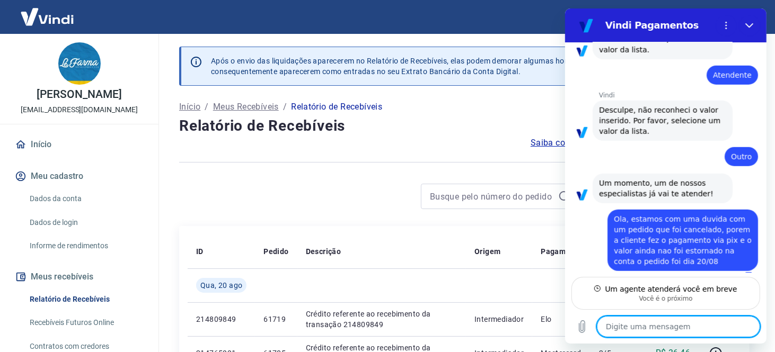
type textarea "N"
type textarea "x"
type textarea "Nu"
type textarea "x"
type textarea "Num"
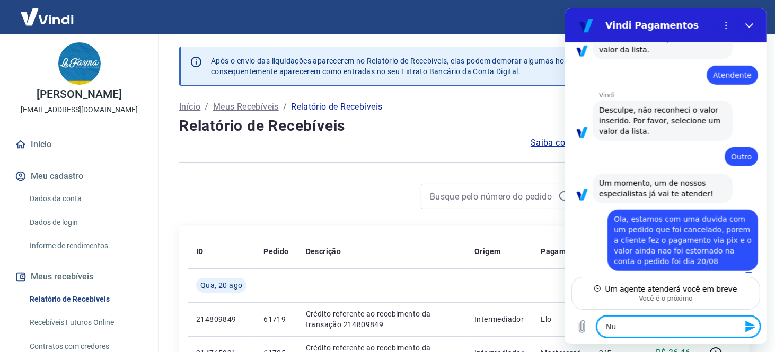
type textarea "x"
type textarea "Nume"
type textarea "x"
type textarea "Numer"
type textarea "x"
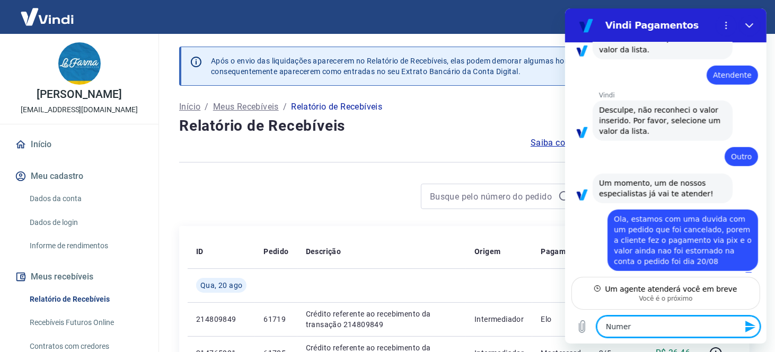
type textarea "Numero"
type textarea "x"
type textarea "Numero"
type textarea "x"
type textarea "Numero d"
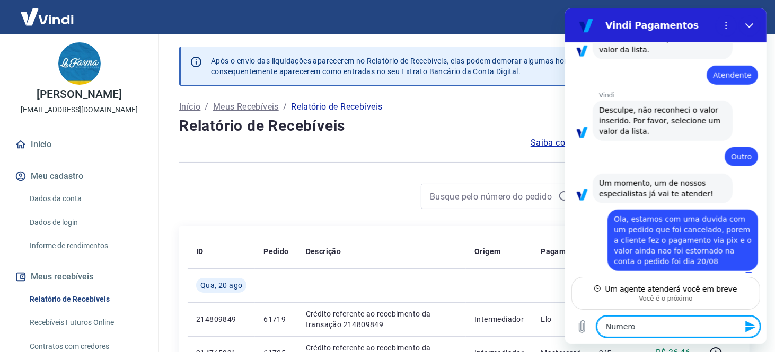
type textarea "x"
type textarea "Numero do"
type textarea "x"
type textarea "Numero do"
type textarea "x"
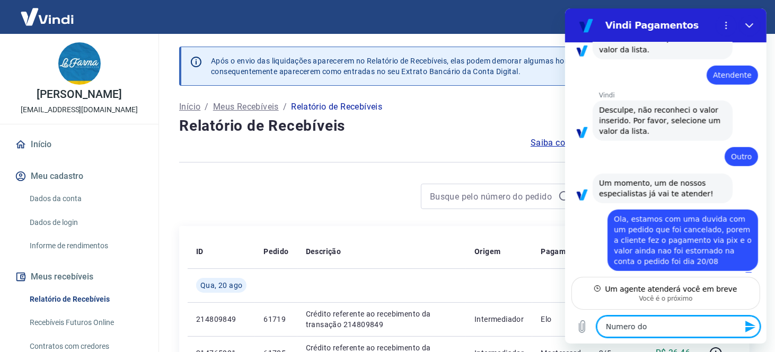
type textarea "Numero do p"
type textarea "x"
type textarea "Numero do pe"
type textarea "x"
type textarea "Numero do ped"
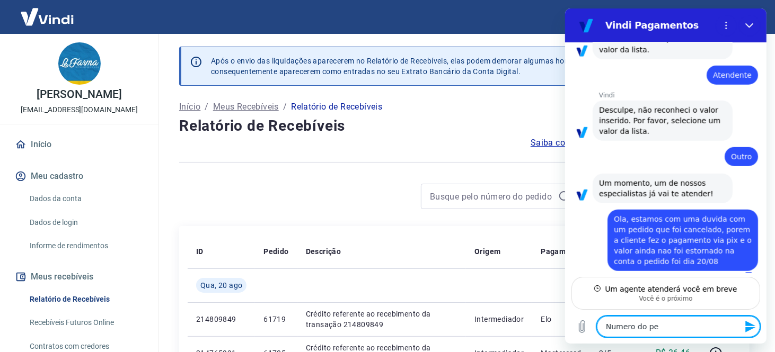
type textarea "x"
type textarea "Numero do pedi"
type textarea "x"
type textarea "Numero do pedid"
type textarea "x"
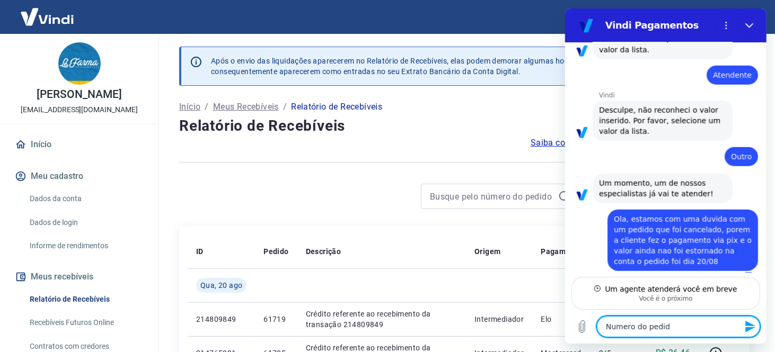
type textarea "Numero do pedido"
type textarea "x"
type textarea "Numero do pedido"
type textarea "x"
type textarea "Numero do pedido 56"
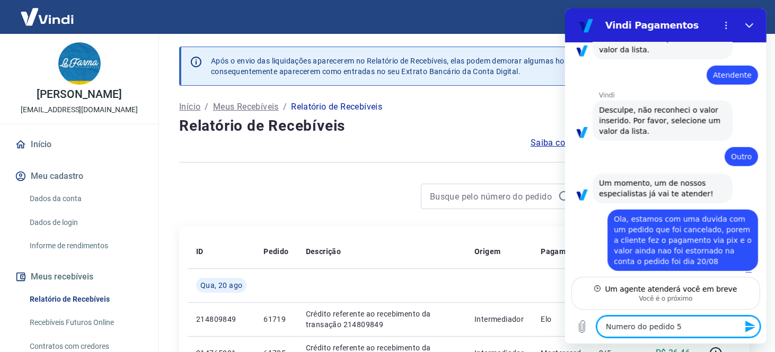
type textarea "x"
type textarea "Numero do pedido 5"
type textarea "x"
type textarea "Numero do pedido"
type textarea "x"
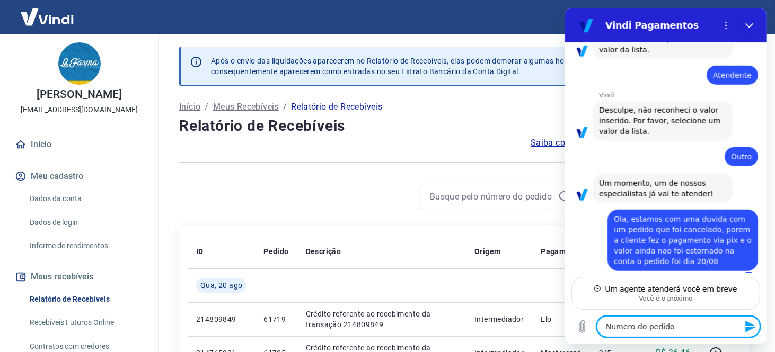
type textarea "Numero do pedido 6"
paste textarea "TRANSAÇÃO 223797418"
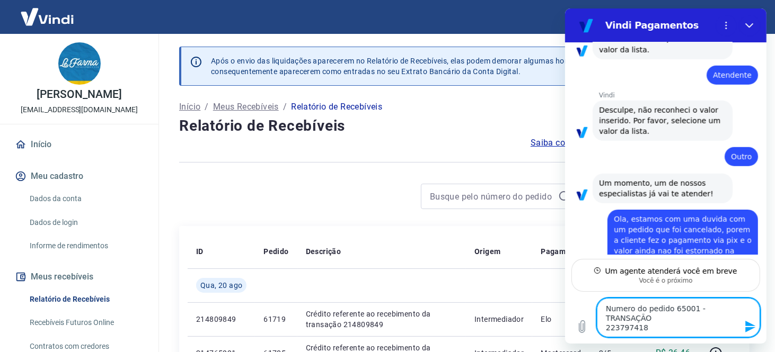
click at [667, 321] on textarea "Numero do pedido 65001 - TRANSAÇÃO 223797418" at bounding box center [677, 317] width 163 height 39
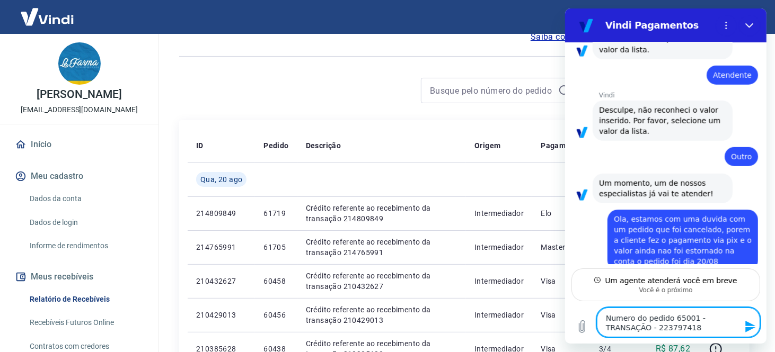
scroll to position [497, 0]
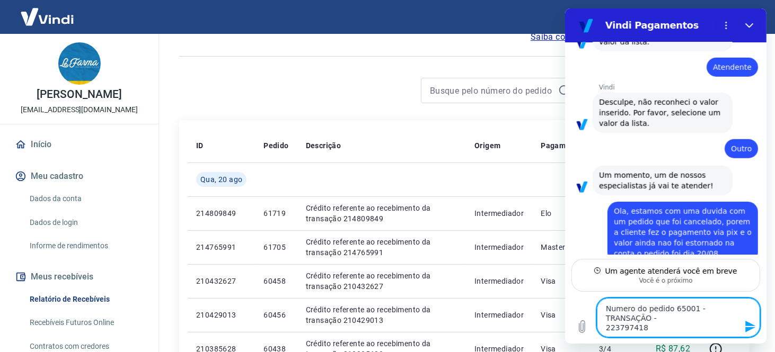
click at [654, 327] on textarea "Numero do pedido 65001 - TRANSAÇÃO - 223797418" at bounding box center [677, 317] width 163 height 39
click at [663, 317] on textarea "Numero do pedido 65001 - TRANSAÇÃO - 223797418" at bounding box center [677, 317] width 163 height 39
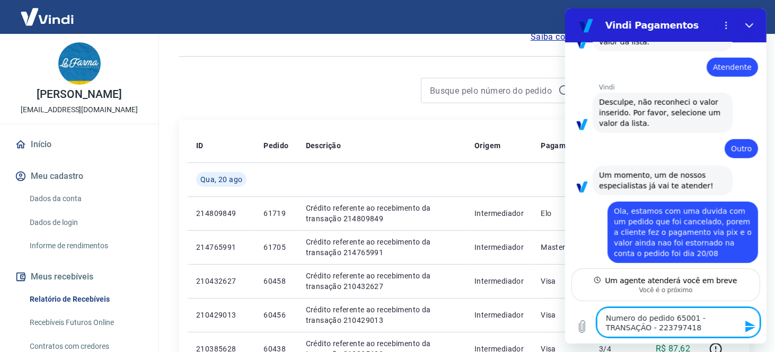
click at [702, 316] on textarea "Numero do pedido 65001 - TRANSAÇÃO - 223797418" at bounding box center [677, 323] width 163 height 30
click at [699, 327] on textarea "Numero do pedido 65001 TRANSAÇÃO - 223797418" at bounding box center [677, 323] width 163 height 30
click at [668, 319] on textarea "Numero do pedido 65001 TRANSAÇÃO - 223797418" at bounding box center [677, 323] width 163 height 30
click at [703, 327] on textarea "Numero do pedido - 65001 TRANSAÇÃO - 223797418" at bounding box center [677, 323] width 163 height 30
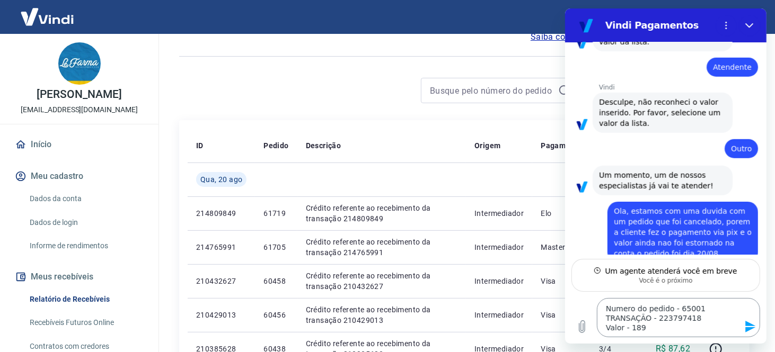
click at [649, 330] on textarea "Numero do pedido - 65001 TRANSAÇÃO - 223797418 Valor - 189" at bounding box center [677, 317] width 163 height 39
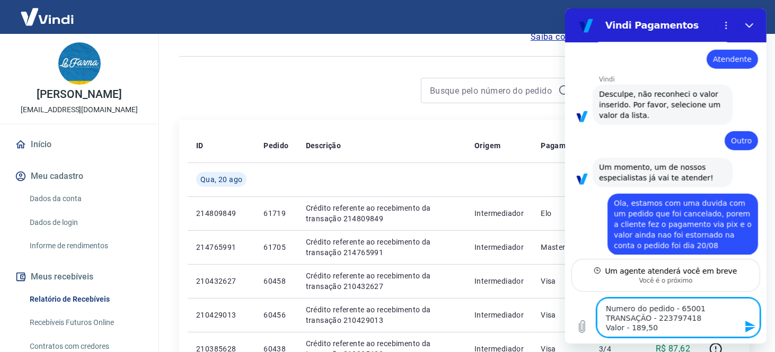
scroll to position [507, 0]
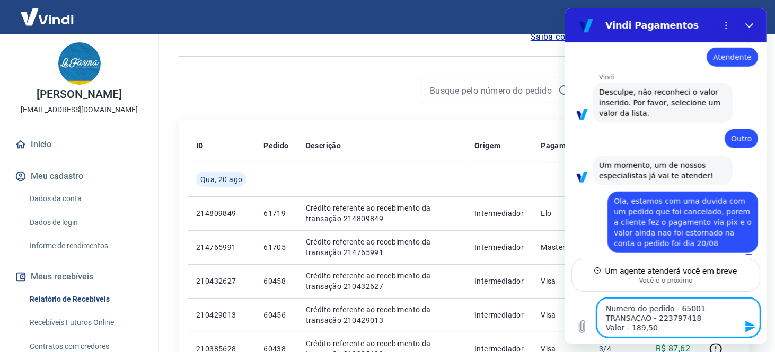
drag, startPoint x: 660, startPoint y: 328, endPoint x: 600, endPoint y: 312, distance: 61.6
click at [600, 312] on textarea "Numero do pedido - 65001 TRANSAÇÃO - 223797418 Valor - 189,50" at bounding box center [677, 317] width 163 height 39
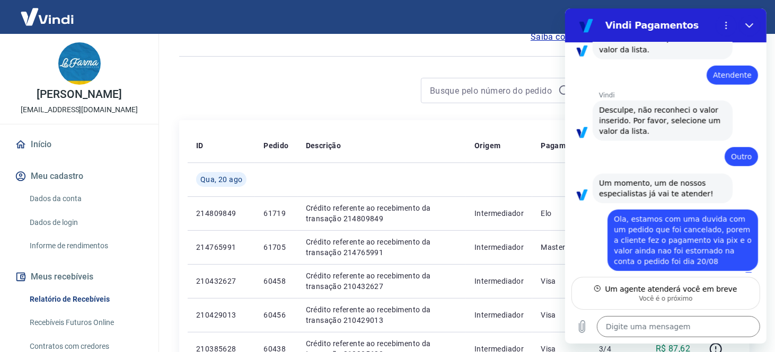
click at [684, 243] on span "Ola, estamos com uma duvida com um pedido que foi cancelado, porem a cliente fe…" at bounding box center [683, 240] width 140 height 51
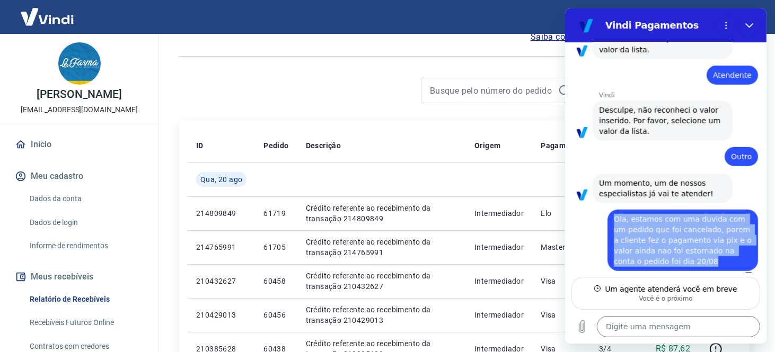
drag, startPoint x: 688, startPoint y: 248, endPoint x: 610, endPoint y: 202, distance: 90.7
click at [610, 210] on div "diz: Ola, estamos com uma duvida com um pedido que foi cancelado, porem a clien…" at bounding box center [682, 240] width 150 height 61
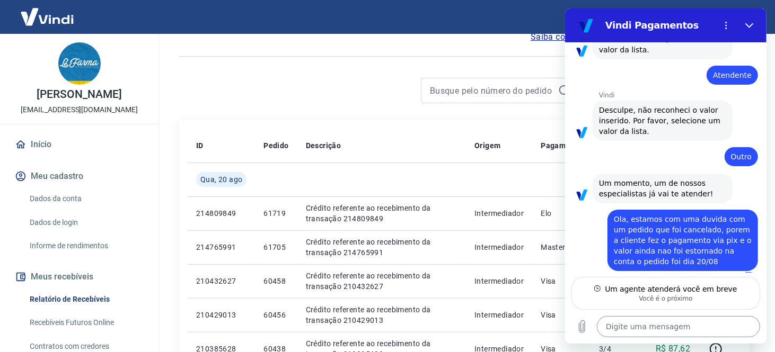
click at [630, 326] on textarea at bounding box center [677, 326] width 163 height 21
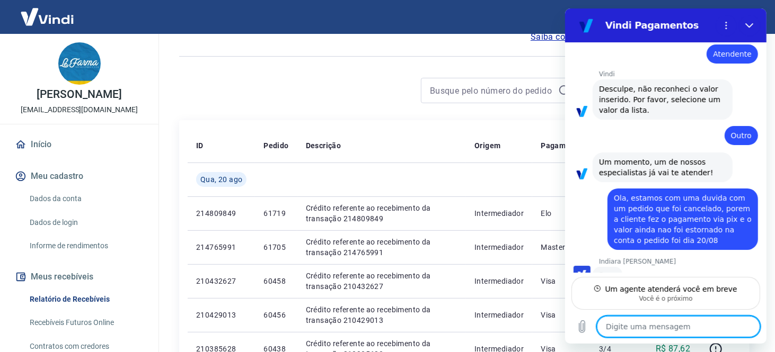
scroll to position [509, 0]
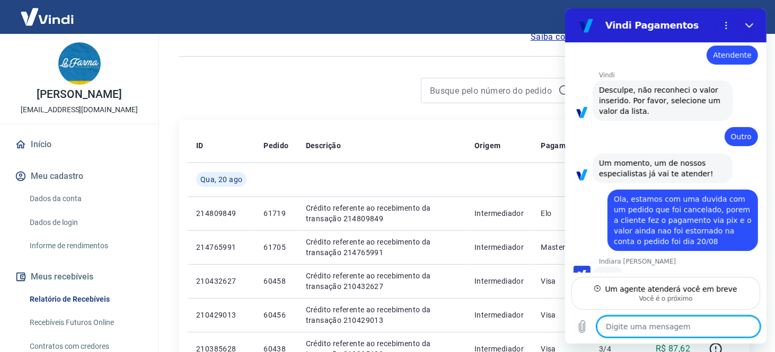
paste textarea "Numero do pedido - 65001 TRANSAÇÃO - 223797418 Valor - 189,50"
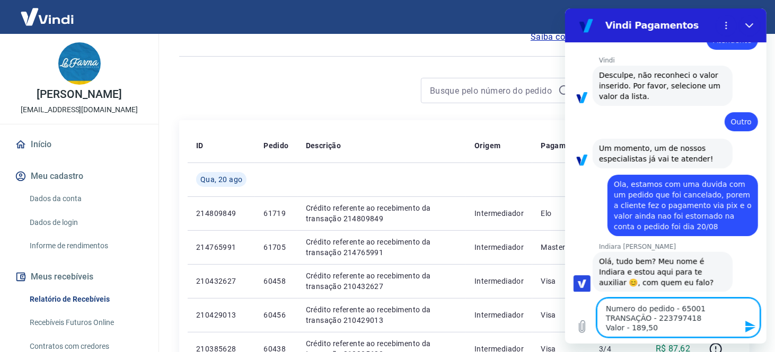
scroll to position [526, 0]
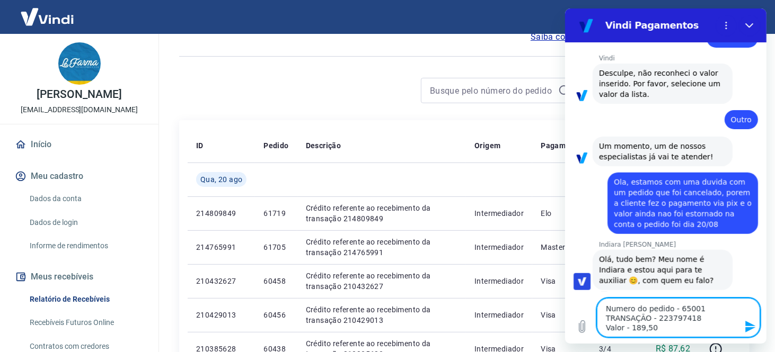
drag, startPoint x: 658, startPoint y: 327, endPoint x: 597, endPoint y: 307, distance: 64.3
click at [597, 307] on textarea "Numero do pedido - 65001 TRANSAÇÃO - 223797418 Valor - 189,50" at bounding box center [677, 317] width 163 height 39
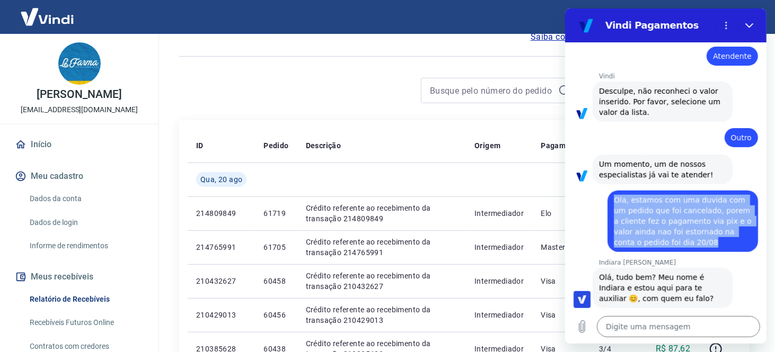
drag, startPoint x: 688, startPoint y: 233, endPoint x: 602, endPoint y: 191, distance: 94.8
click at [602, 191] on div "diz: Ola, estamos com uma duvida com um pedido que foi cancelado, porem a clien…" at bounding box center [660, 218] width 193 height 68
click at [691, 226] on div "diz: Ola, estamos com uma duvida com um pedido que foi cancelado, porem a clien…" at bounding box center [682, 221] width 150 height 61
drag, startPoint x: 692, startPoint y: 232, endPoint x: 596, endPoint y: 188, distance: 105.7
click at [596, 188] on div "diz: Ola, estamos com uma duvida com um pedido que foi cancelado, porem a clien…" at bounding box center [660, 218] width 193 height 68
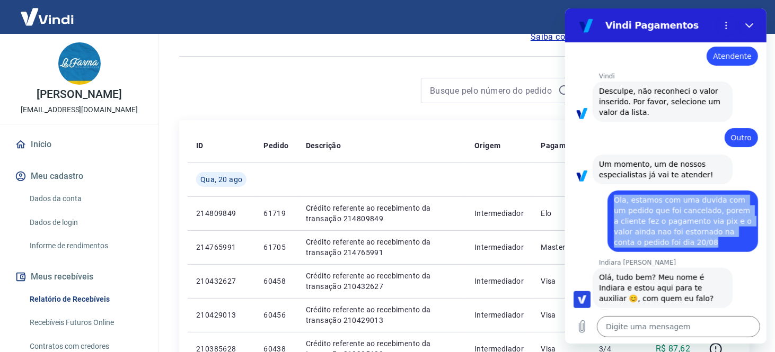
copy span "Ola, estamos com uma duvida com um pedido que foi cancelado, porem a cliente fe…"
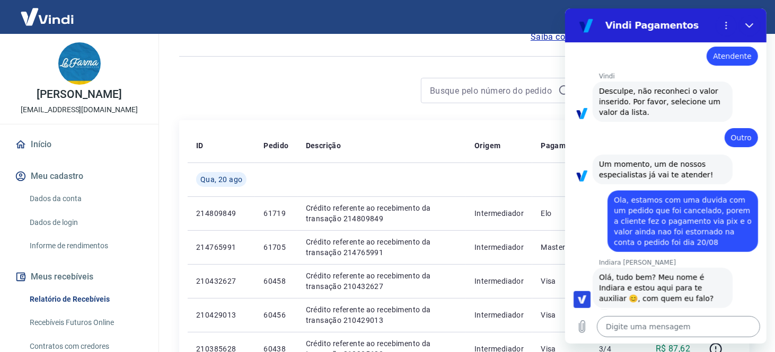
click at [627, 327] on textarea at bounding box center [677, 326] width 163 height 21
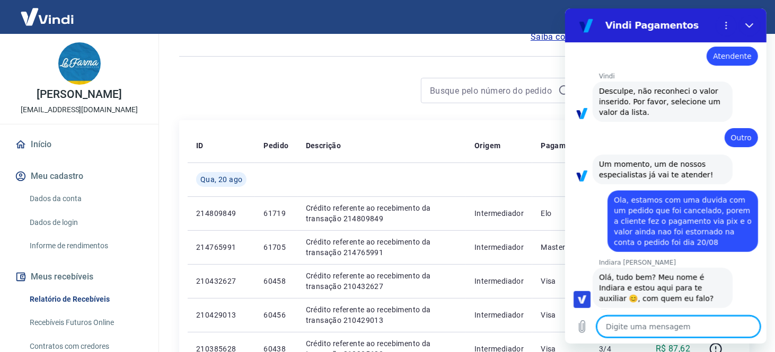
paste textarea "Ola, estamos com uma duvida com um pedido que foi cancelado, porem a cliente fe…"
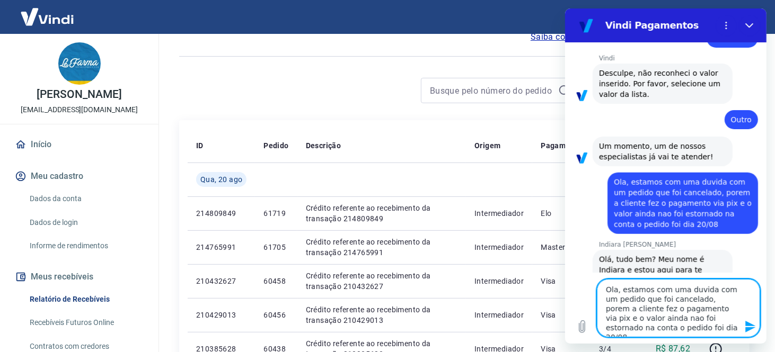
click at [619, 290] on textarea "Ola, estamos com uma duvida com um pedido que foi cancelado, porem a cliente fe…" at bounding box center [677, 308] width 163 height 58
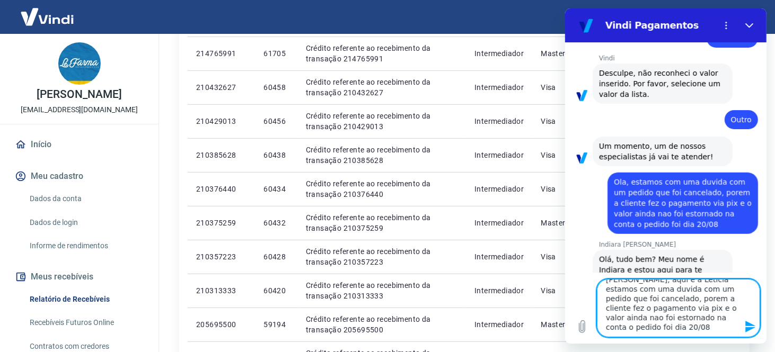
scroll to position [318, 0]
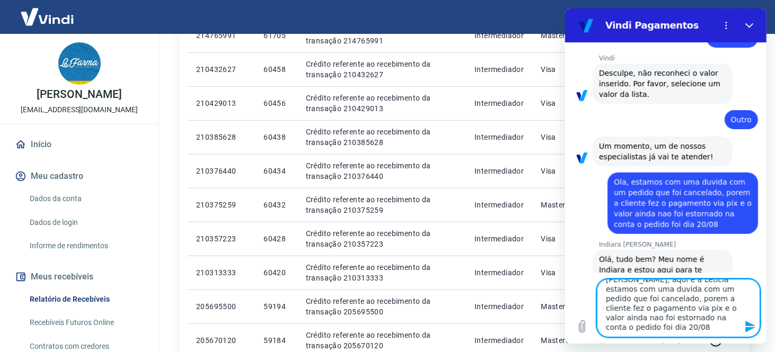
click at [631, 329] on textarea "Ola, aqui é a Leticia estamos com uma duvida com um pedido que foi cancelado, p…" at bounding box center [677, 308] width 163 height 58
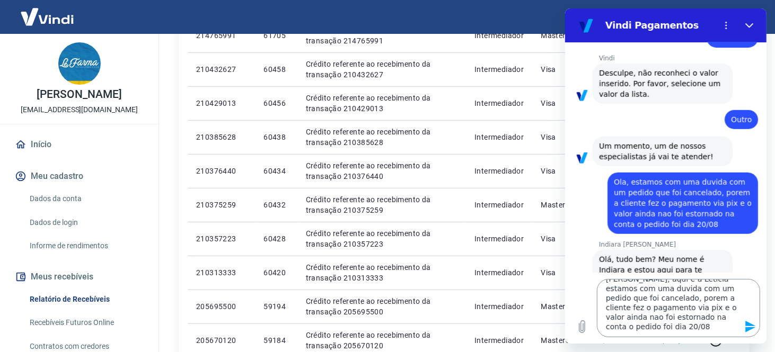
click at [640, 330] on textarea "Ola, aqui é a Leticia estamos com uma duvida com um pedido que foi cancelado, p…" at bounding box center [677, 308] width 163 height 58
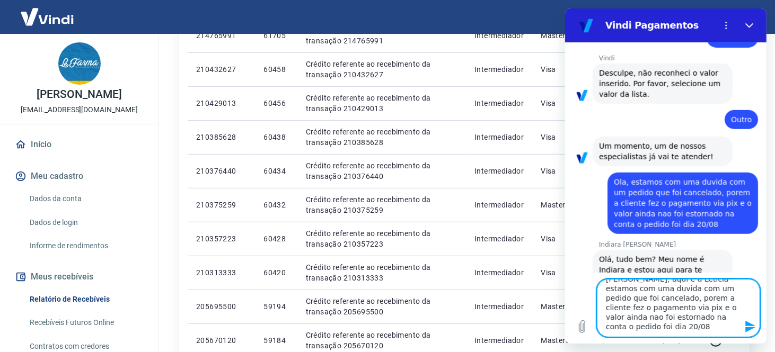
paste textarea "Numero do pedido - 65001 TRANSAÇÃO - 223797418 Valor - 189,50"
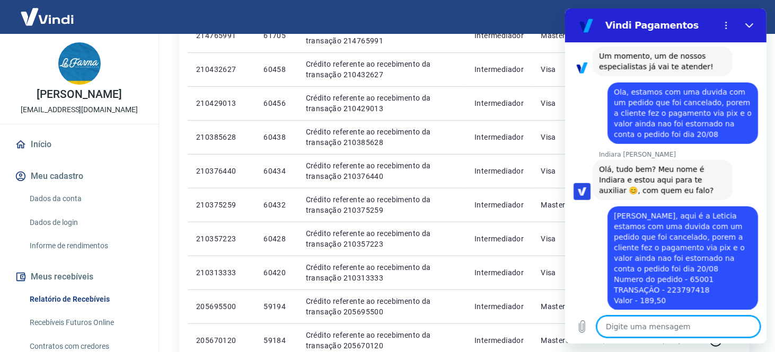
scroll to position [618, 0]
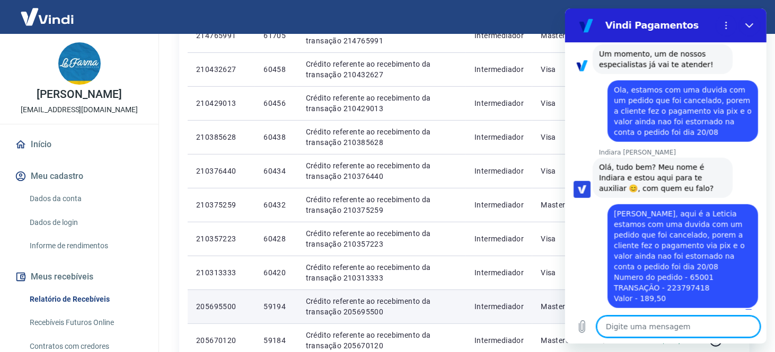
click at [237, 299] on td "205695500" at bounding box center [221, 307] width 67 height 34
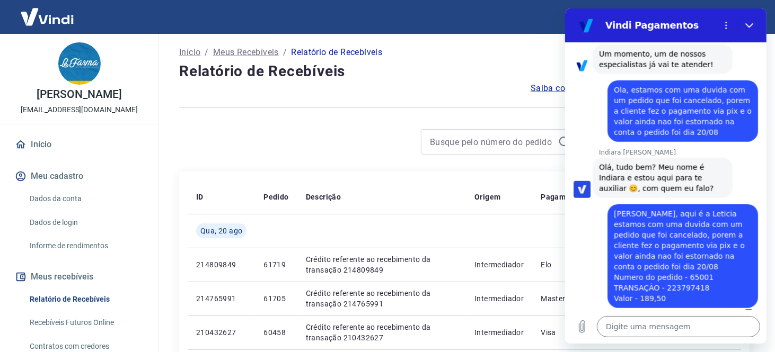
scroll to position [53, 0]
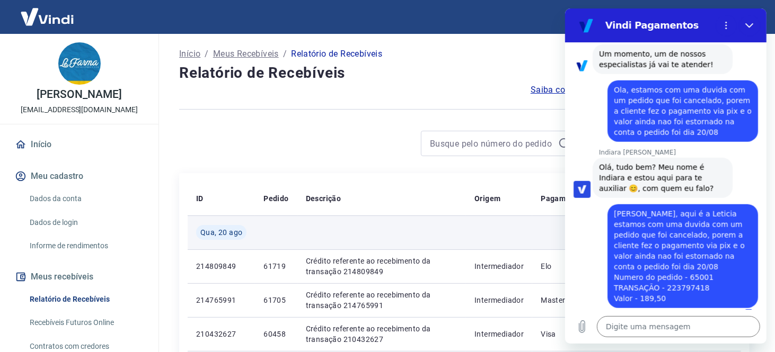
click at [440, 220] on td at bounding box center [381, 233] width 169 height 34
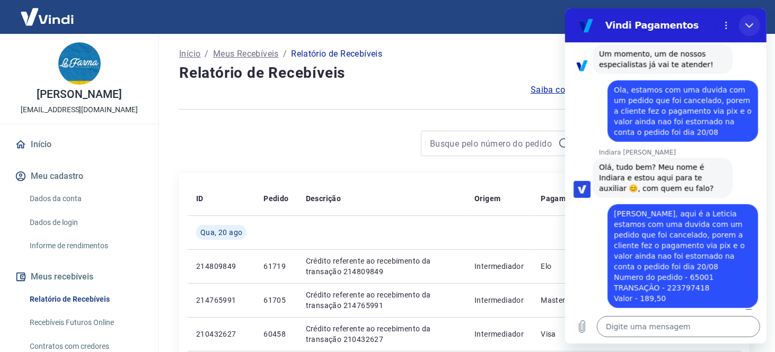
click at [751, 23] on icon "Fechar" at bounding box center [749, 25] width 8 height 8
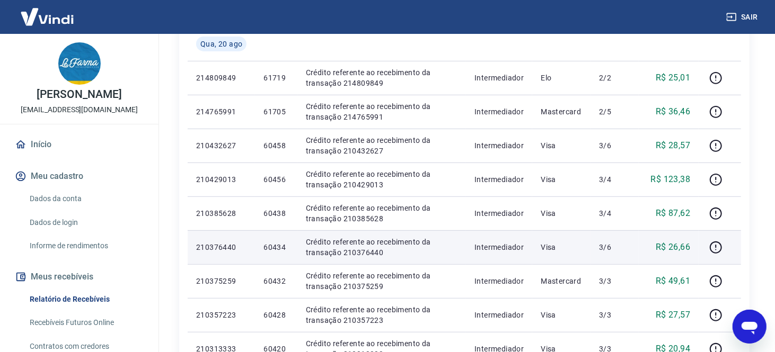
scroll to position [0, 0]
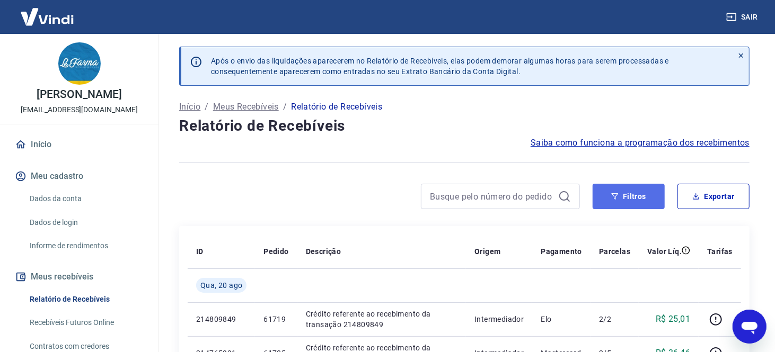
click at [632, 199] on button "Filtros" at bounding box center [628, 196] width 72 height 25
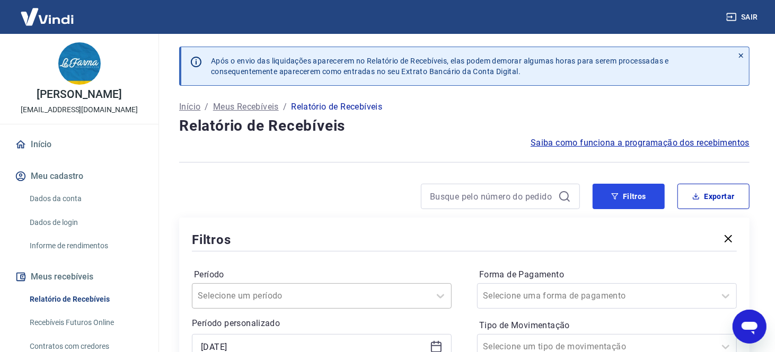
scroll to position [212, 0]
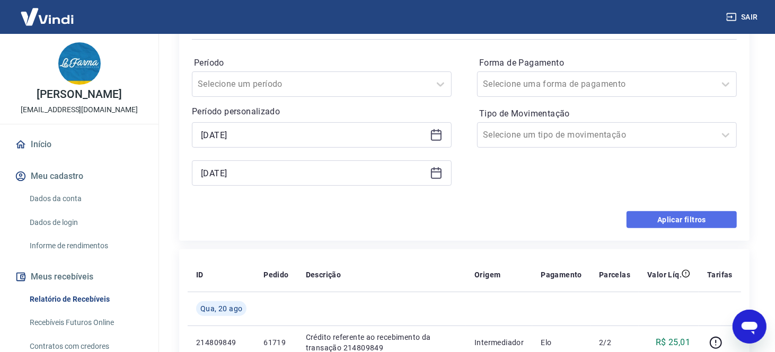
click at [672, 221] on button "Aplicar filtros" at bounding box center [681, 219] width 110 height 17
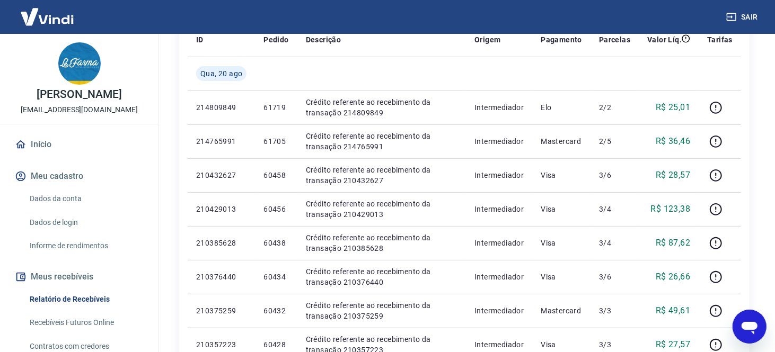
click at [754, 325] on icon "Abrir janela de mensagens" at bounding box center [749, 328] width 16 height 13
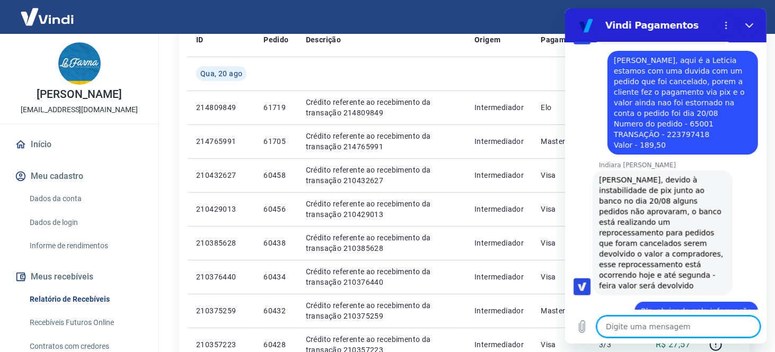
scroll to position [774, 0]
